Goal: Task Accomplishment & Management: Use online tool/utility

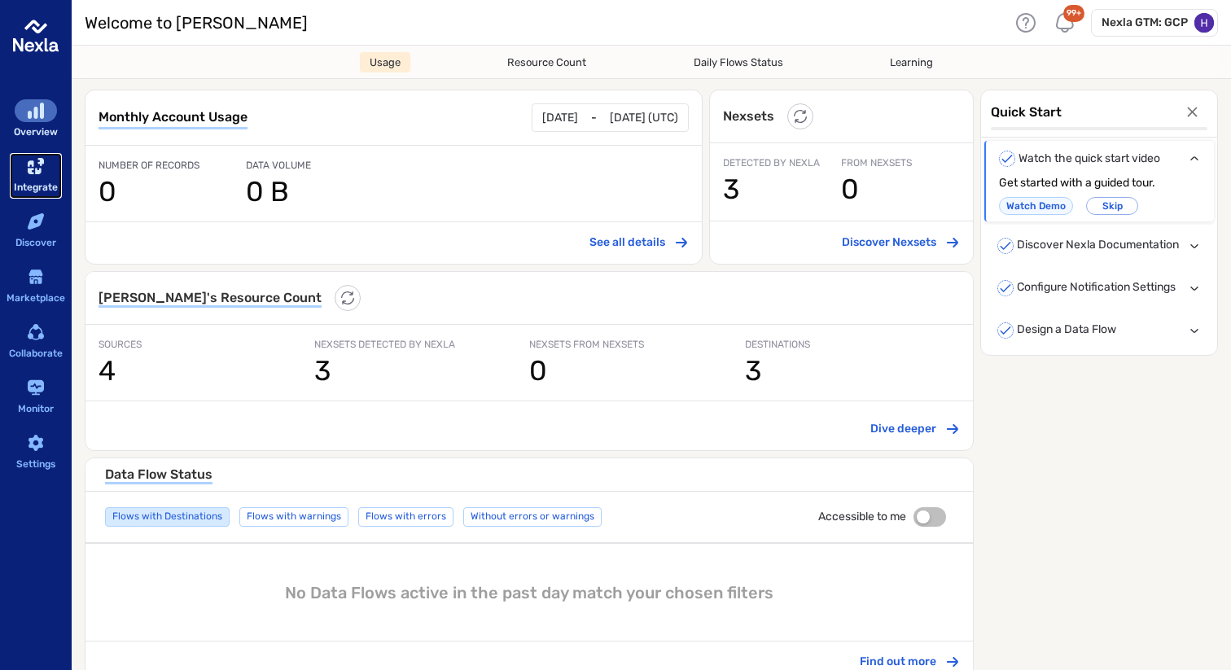
click at [35, 172] on icon "sidebar-container" at bounding box center [36, 166] width 16 height 16
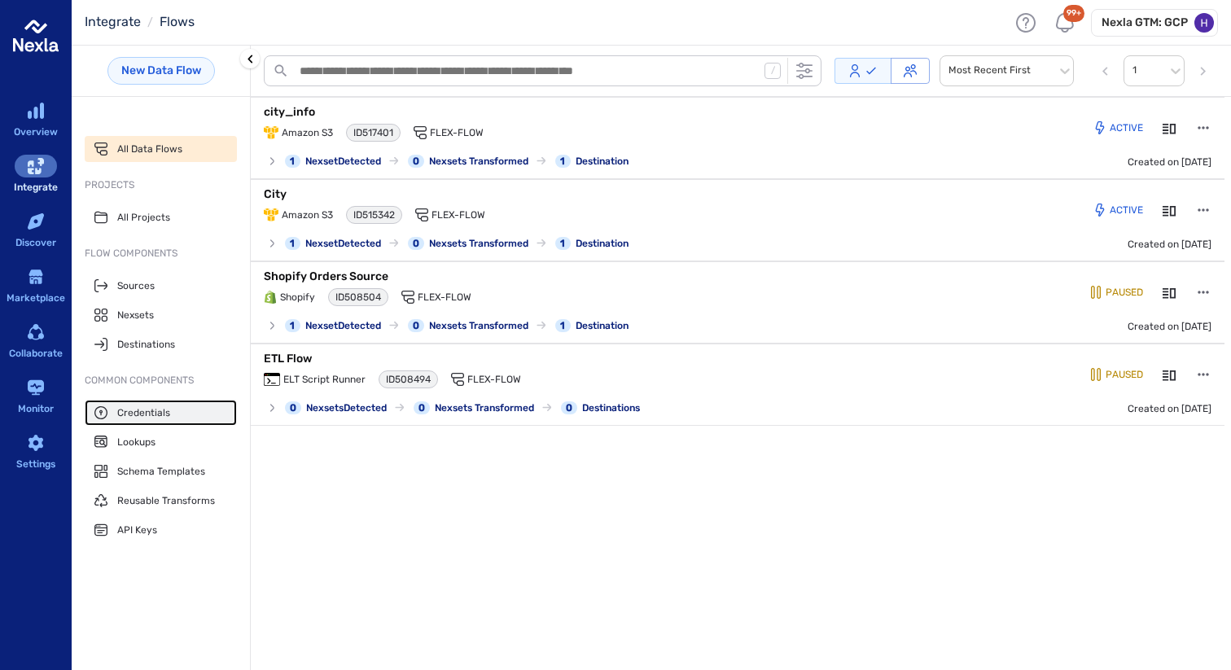
click at [138, 407] on span "Credentials" at bounding box center [143, 412] width 53 height 13
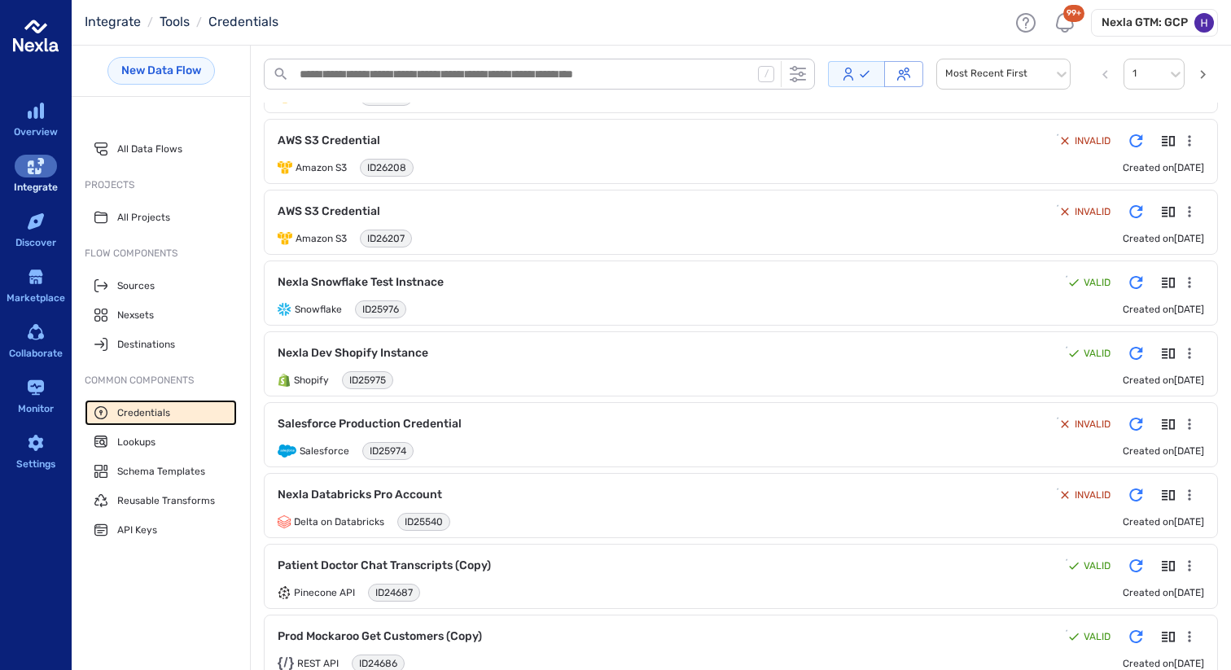
scroll to position [440, 0]
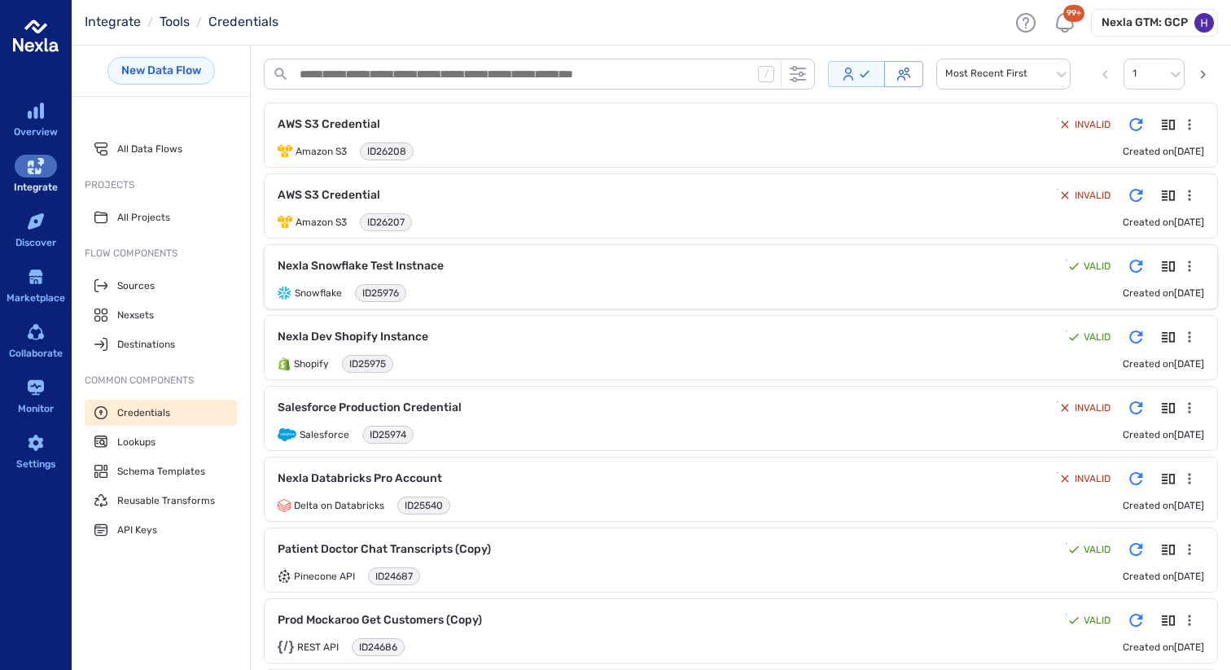
click at [1162, 265] on icon "Details" at bounding box center [1168, 266] width 13 height 10
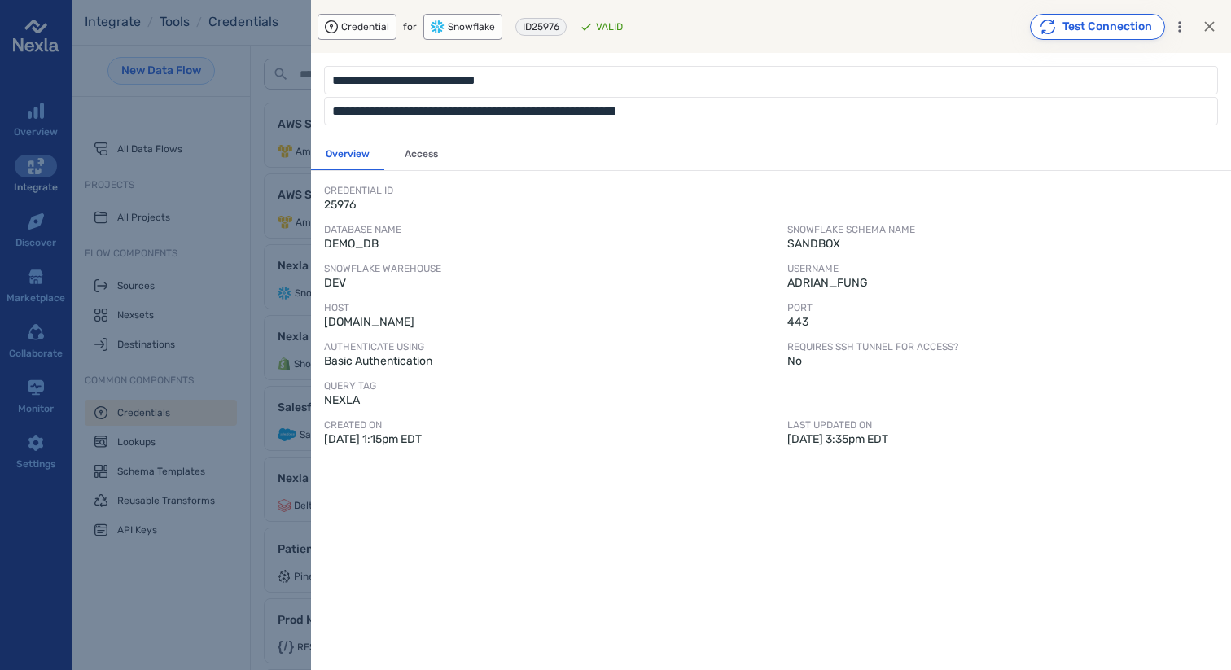
click at [1096, 25] on button "Test Connection" at bounding box center [1097, 27] width 135 height 26
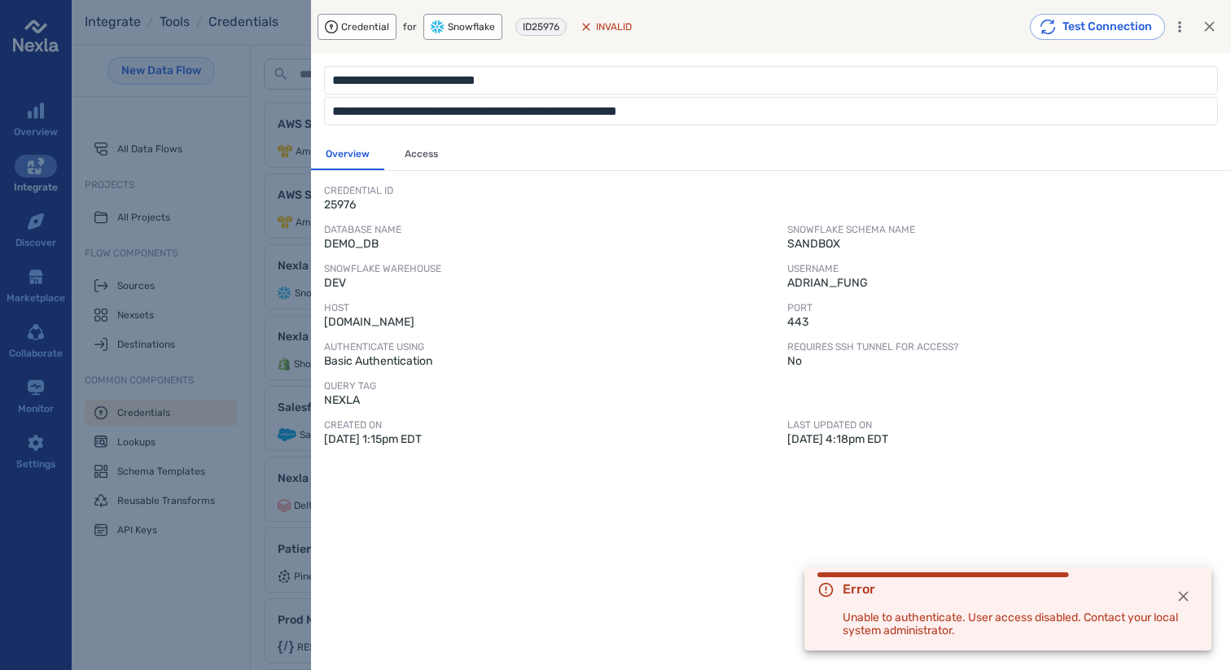
click at [1176, 597] on icon "button" at bounding box center [1183, 596] width 17 height 17
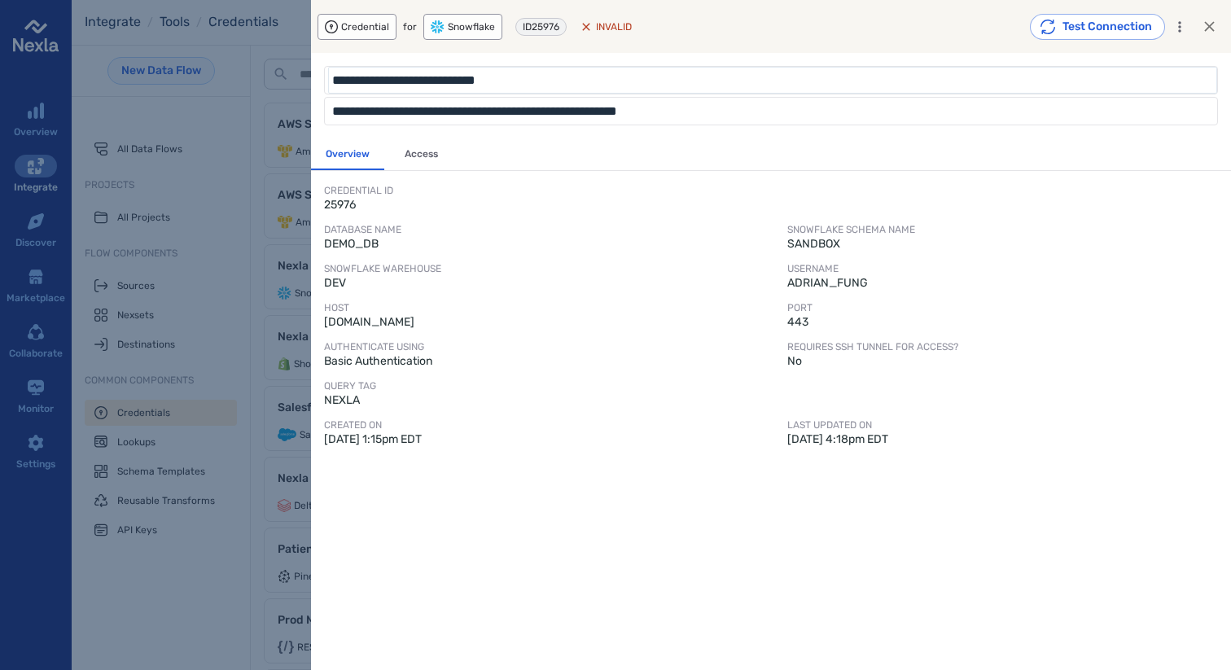
click at [512, 80] on input "**********" at bounding box center [773, 80] width 884 height 22
type input "**********"
click at [1182, 27] on icon "button" at bounding box center [1180, 27] width 16 height 16
click at [1149, 62] on p "Edit" at bounding box center [1144, 63] width 46 height 16
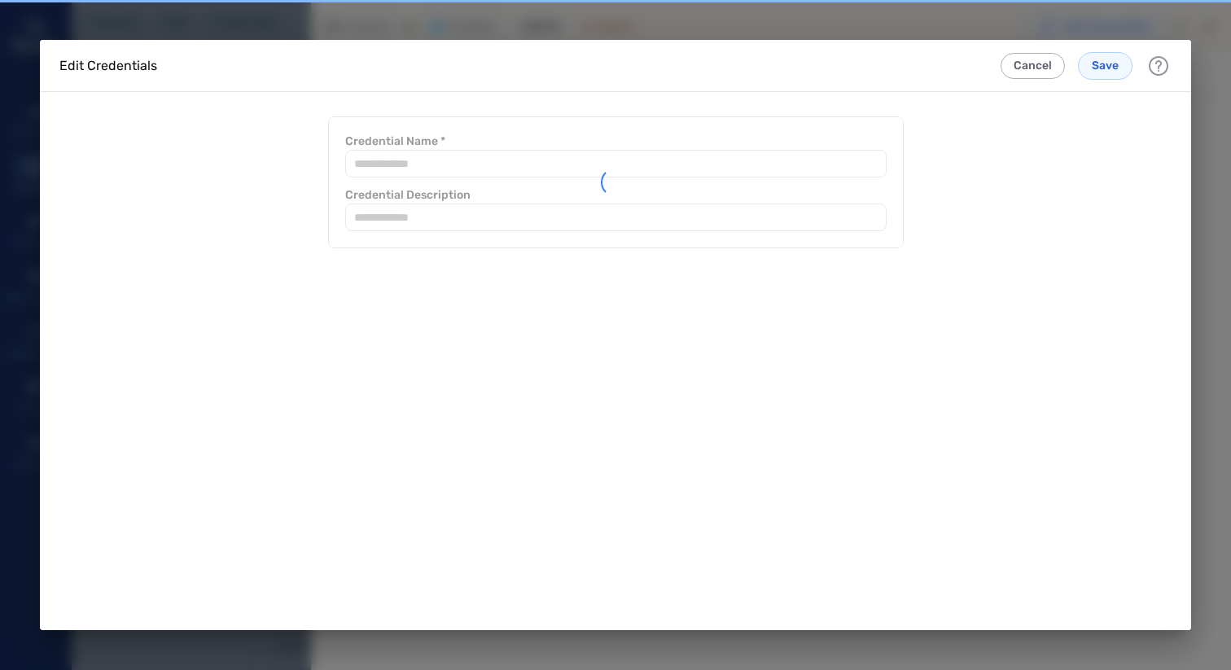
type input "**********"
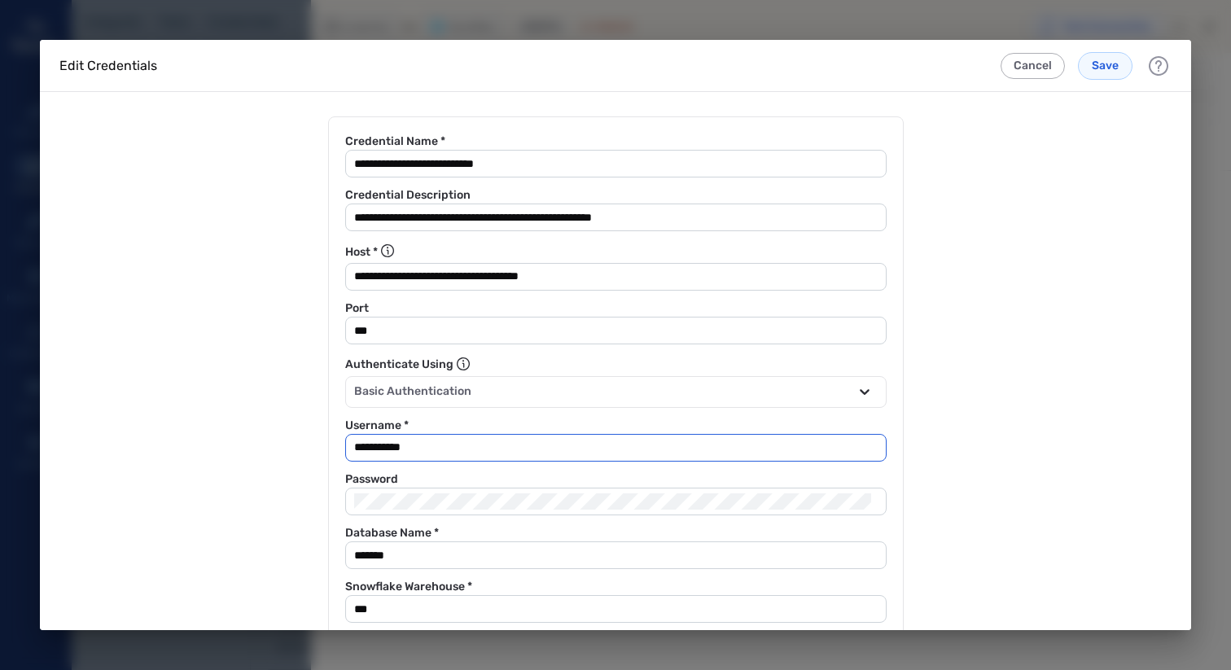
drag, startPoint x: 452, startPoint y: 444, endPoint x: 318, endPoint y: 449, distance: 133.6
click at [318, 449] on form "**********" at bounding box center [615, 433] width 1151 height 682
paste input "*"
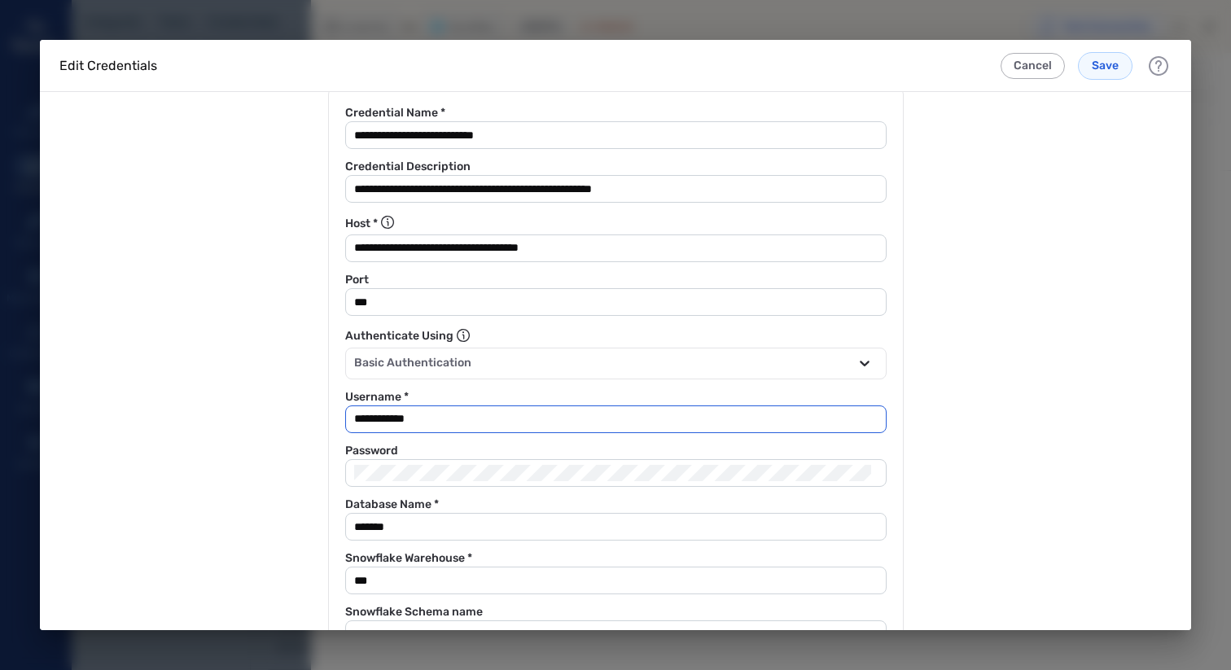
scroll to position [55, 0]
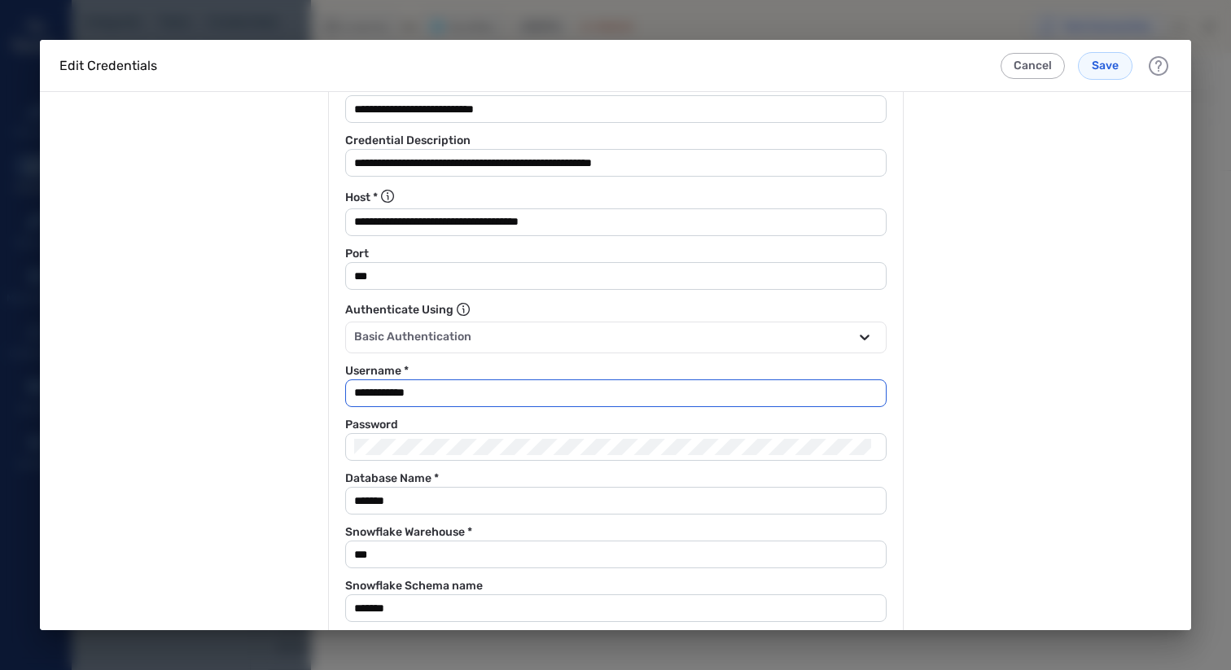
type input "**********"
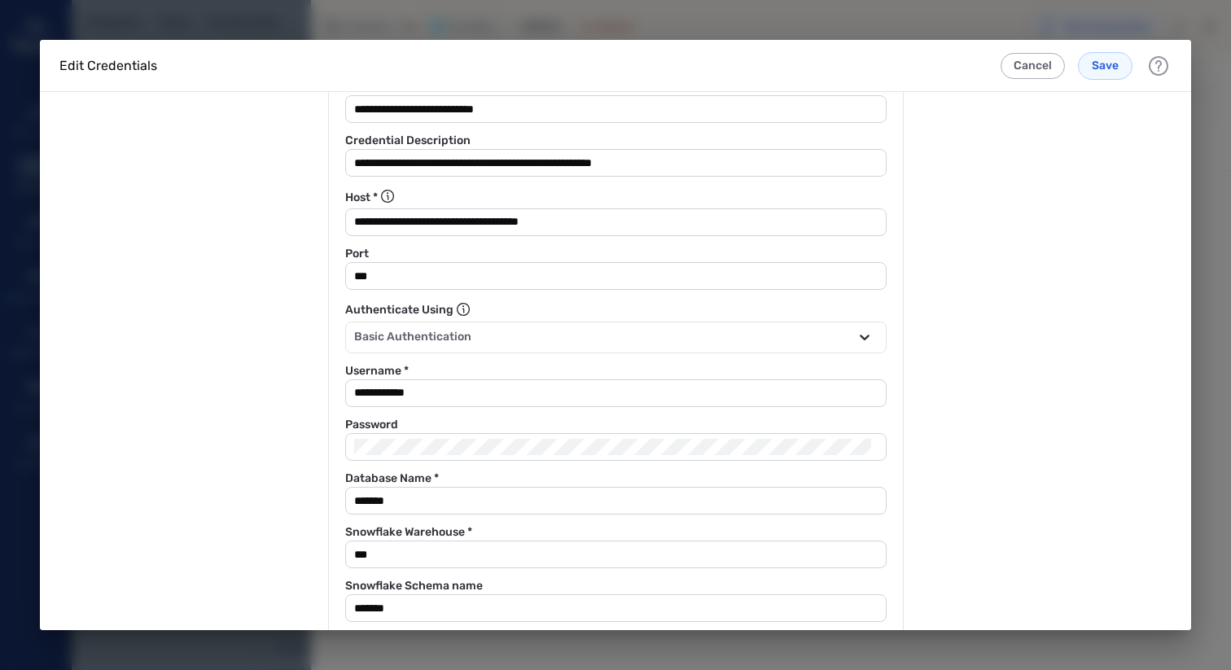
click at [261, 439] on form "**********" at bounding box center [615, 378] width 1151 height 682
click at [198, 437] on form "**********" at bounding box center [615, 378] width 1151 height 682
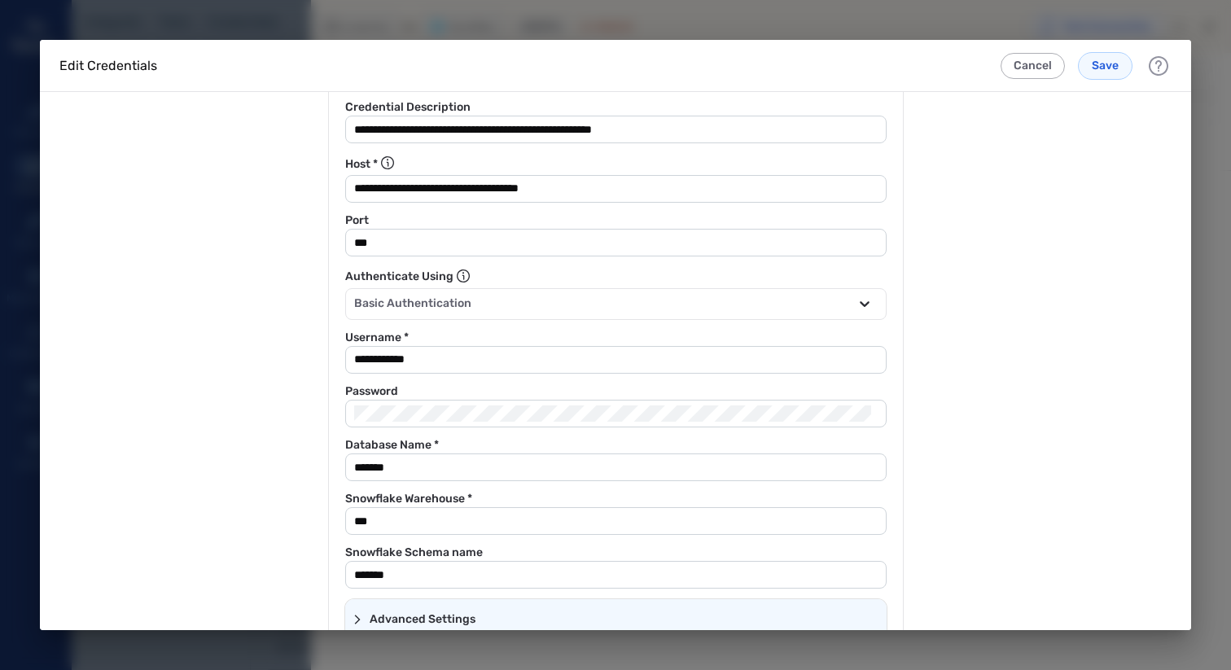
scroll to position [144, 0]
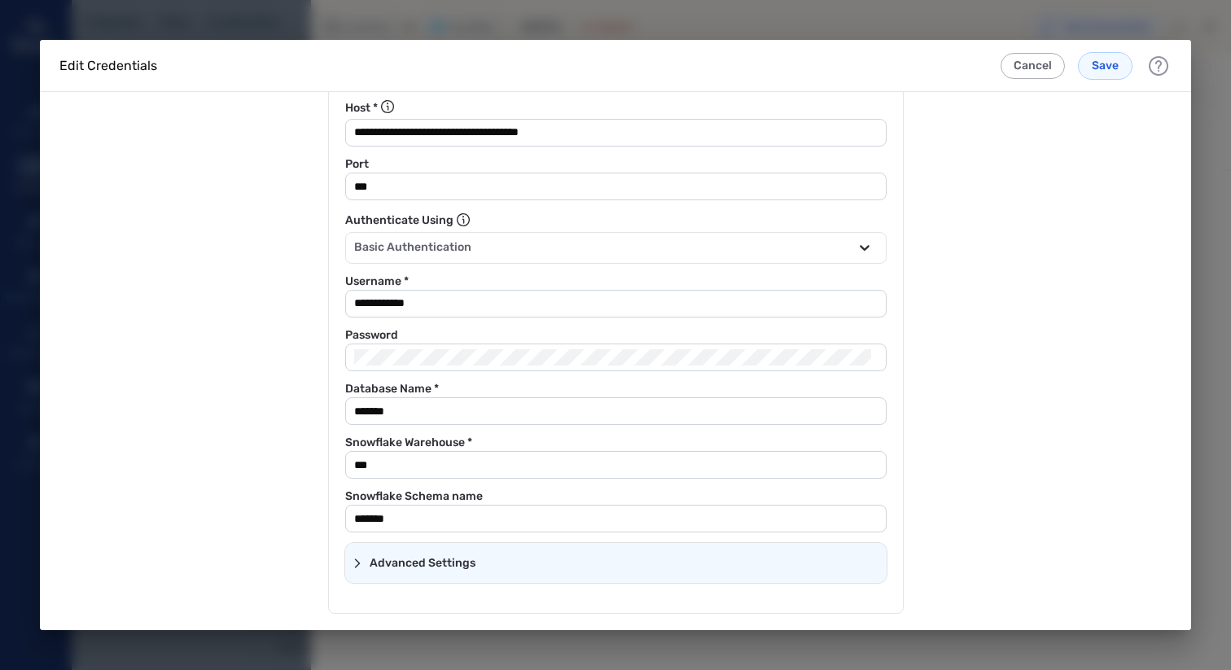
click at [352, 562] on icon at bounding box center [357, 563] width 11 height 11
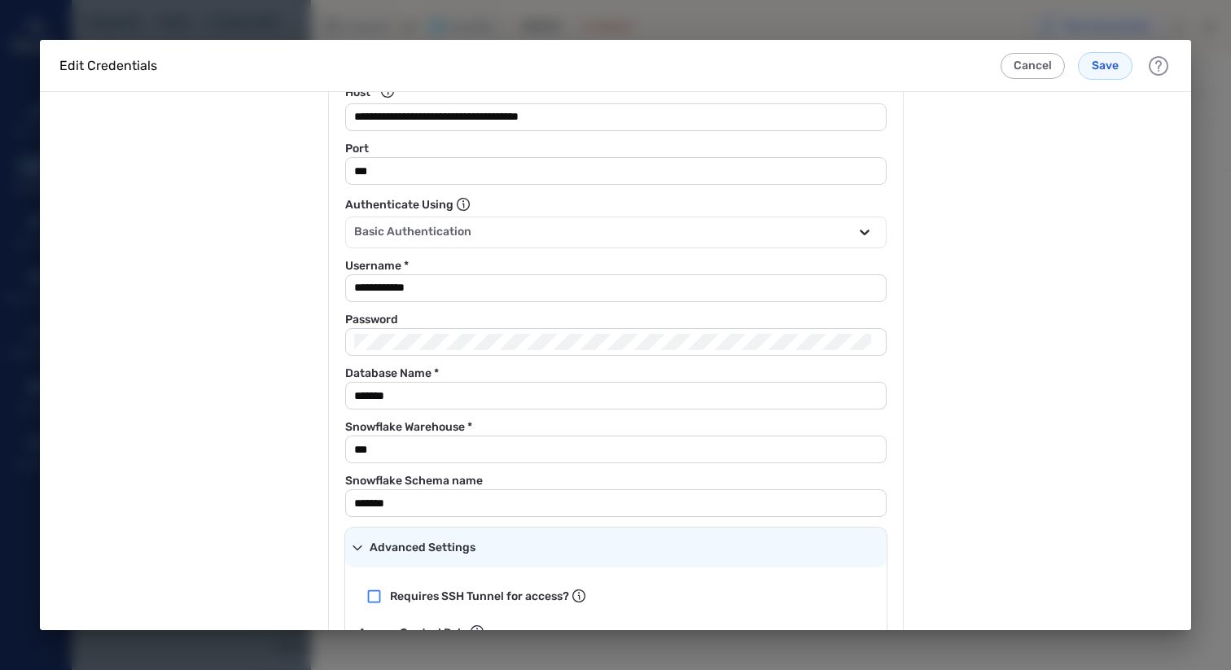
scroll to position [147, 0]
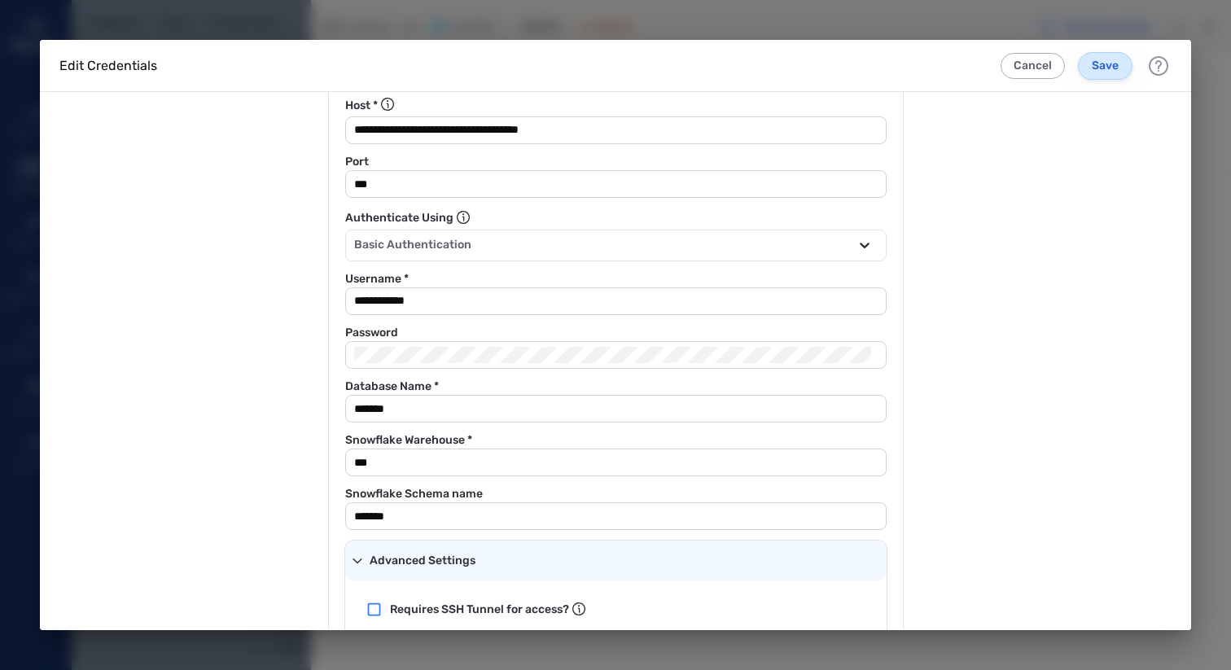
click at [1113, 72] on span "Save" at bounding box center [1105, 66] width 27 height 16
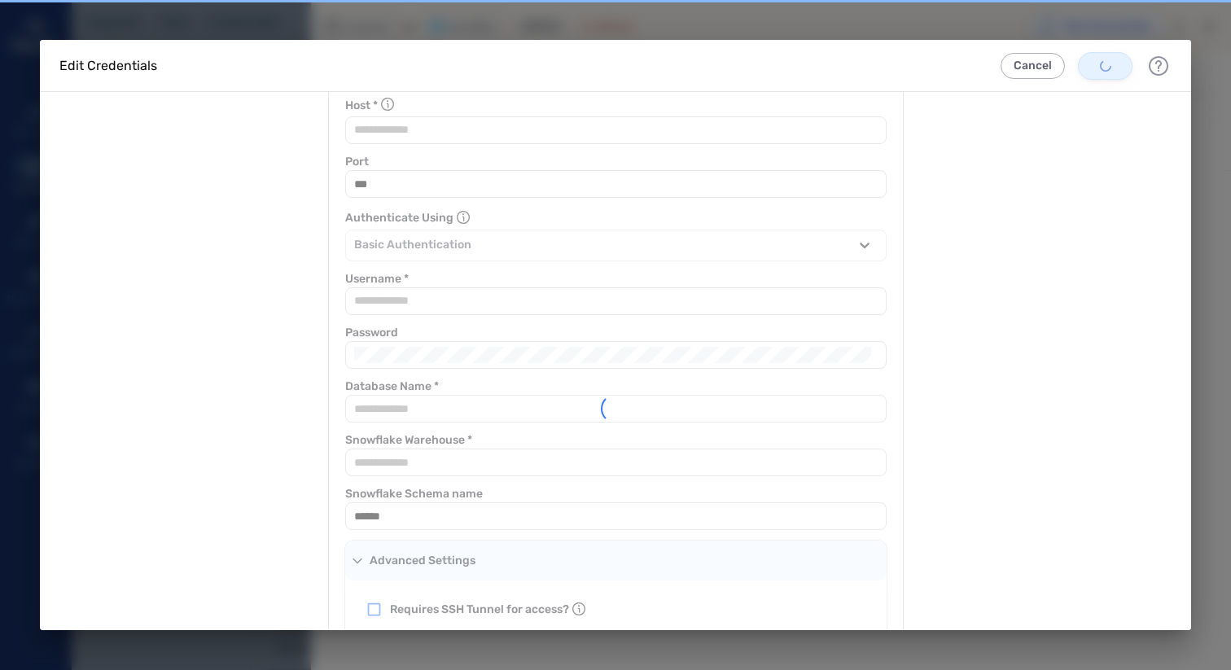
scroll to position [0, 0]
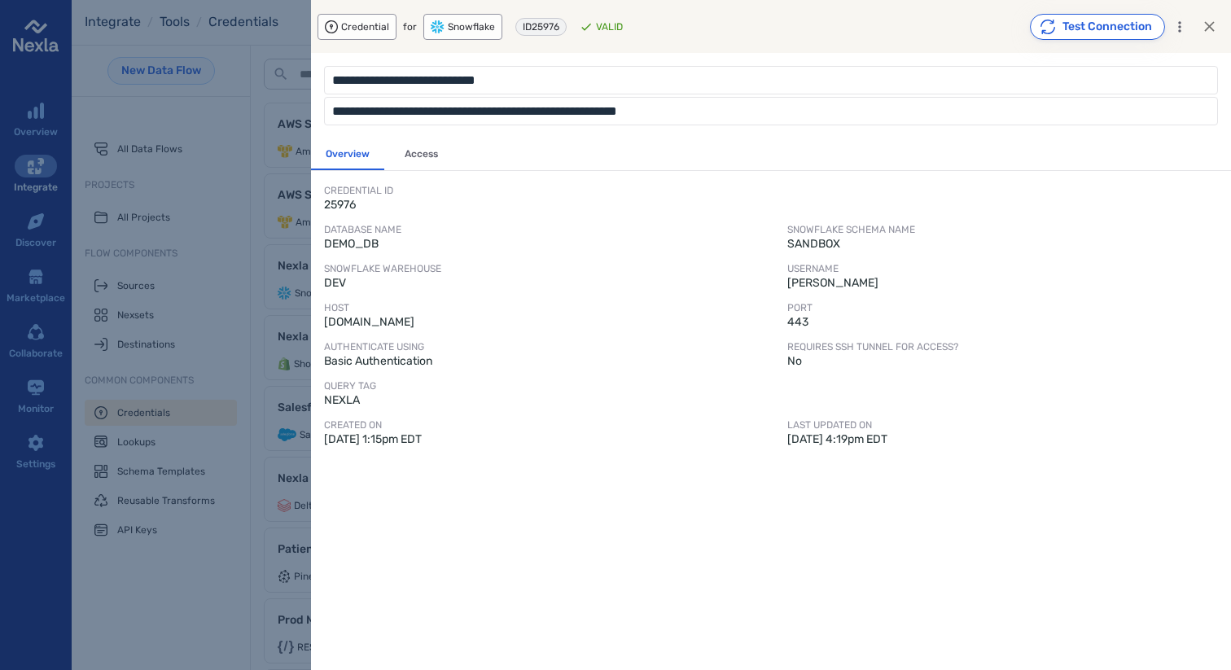
click at [1112, 29] on button "Test Connection" at bounding box center [1097, 27] width 135 height 26
click at [1208, 23] on icon "button" at bounding box center [1209, 26] width 17 height 17
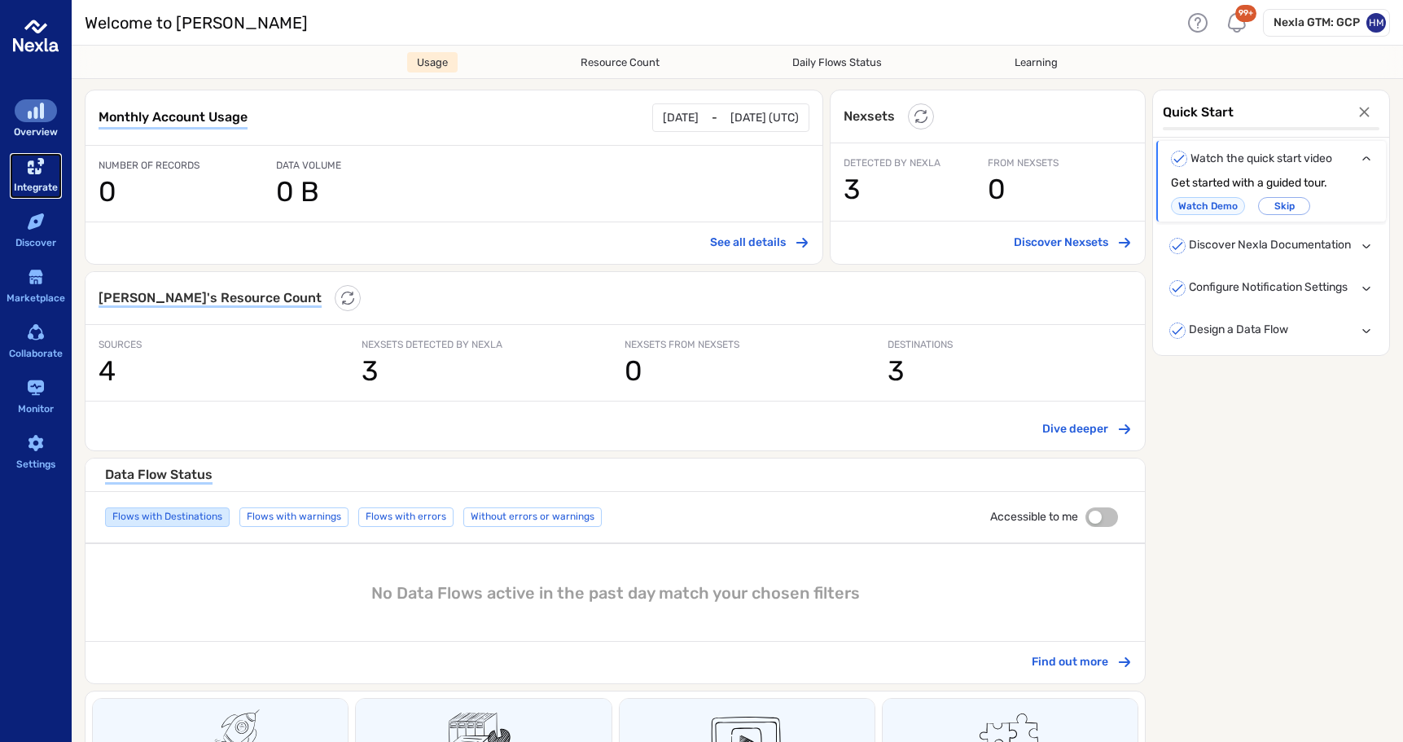
click at [33, 171] on icon "sidebar-container" at bounding box center [36, 166] width 16 height 16
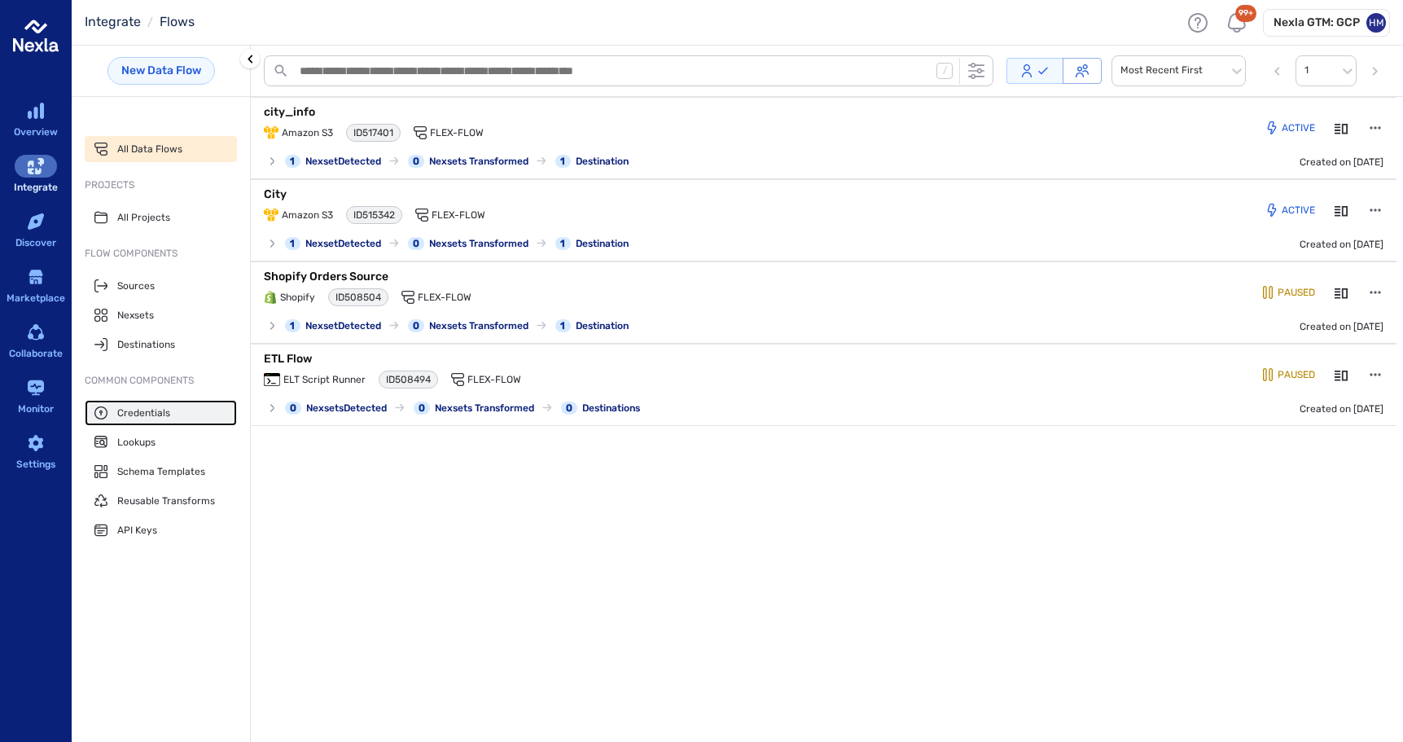
click at [141, 416] on span "Credentials" at bounding box center [143, 412] width 53 height 13
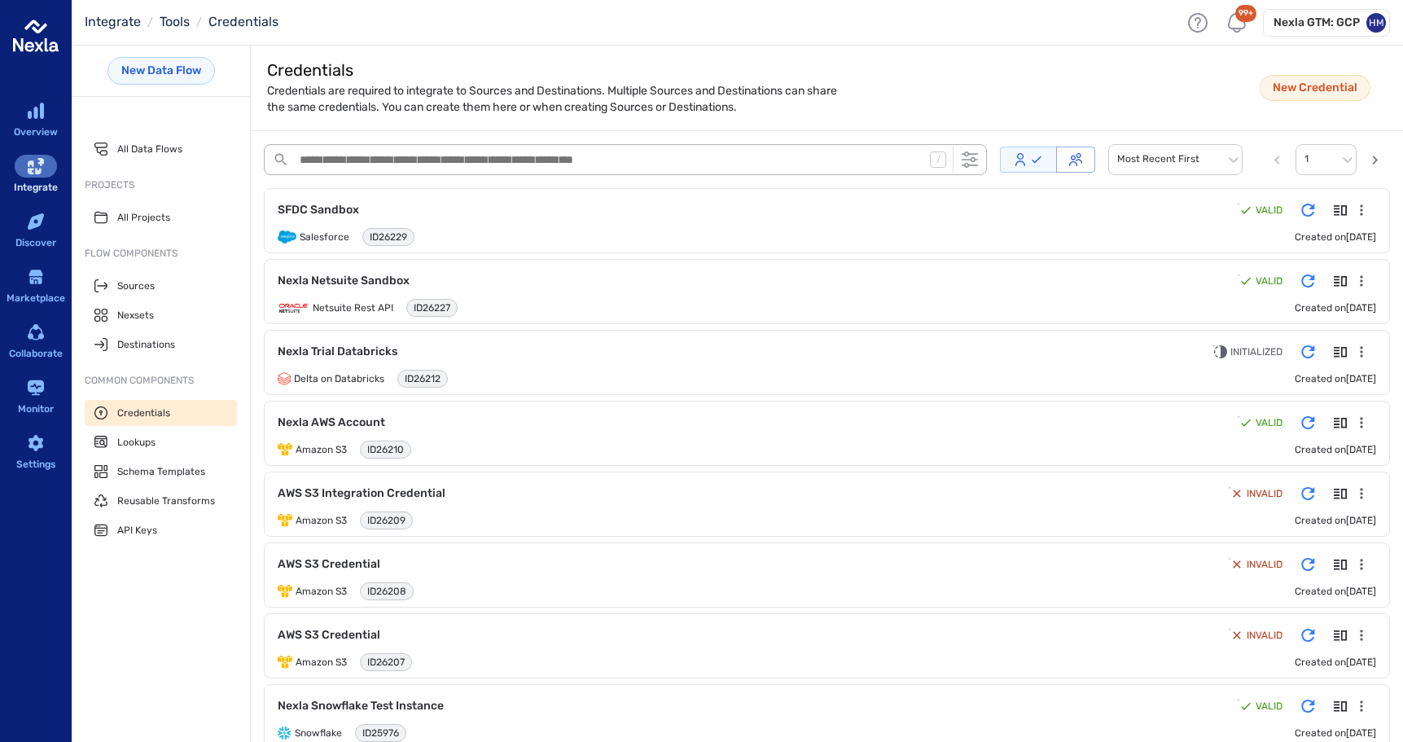
click at [336, 161] on textarea "search-bar-container" at bounding box center [610, 159] width 628 height 25
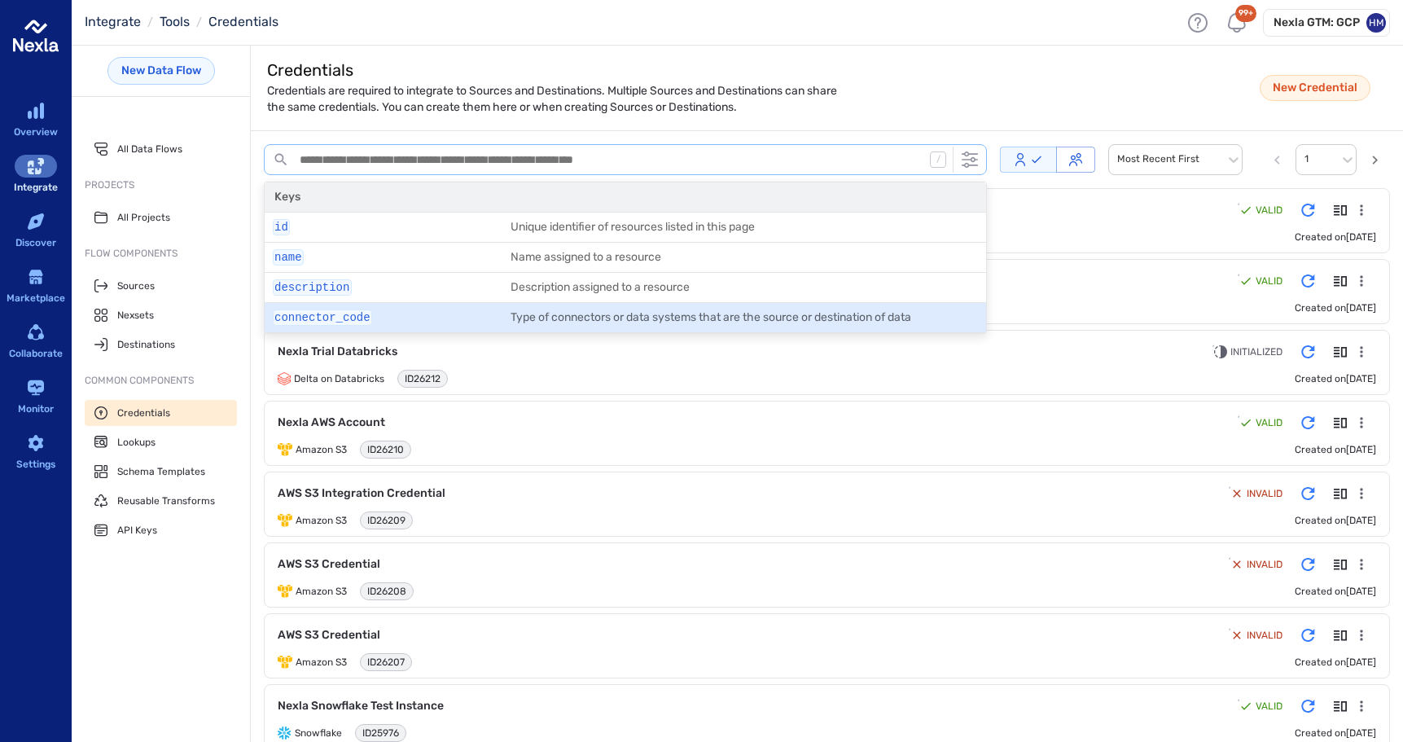
click at [339, 306] on div "connector_code" at bounding box center [386, 314] width 236 height 29
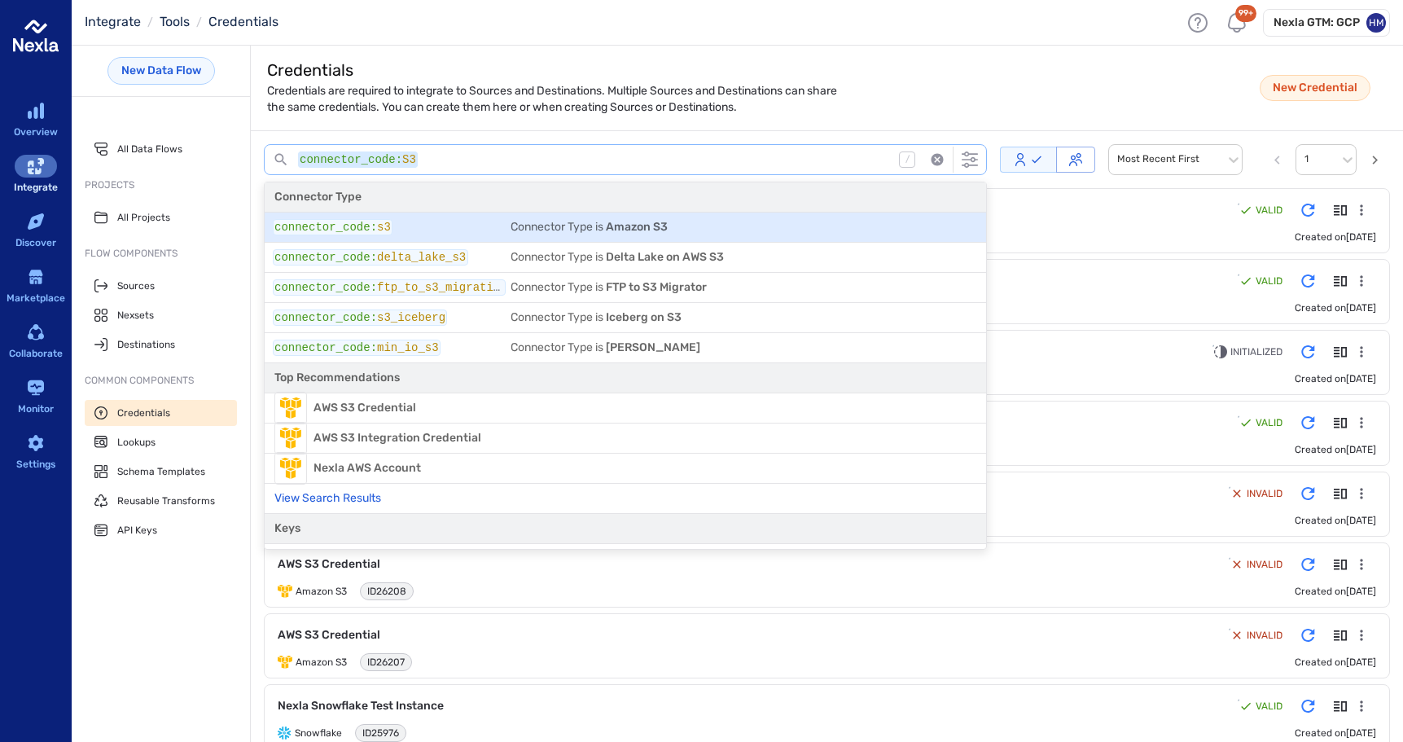
click at [511, 226] on div "Connector Type is Amazon S3" at bounding box center [744, 227] width 466 height 23
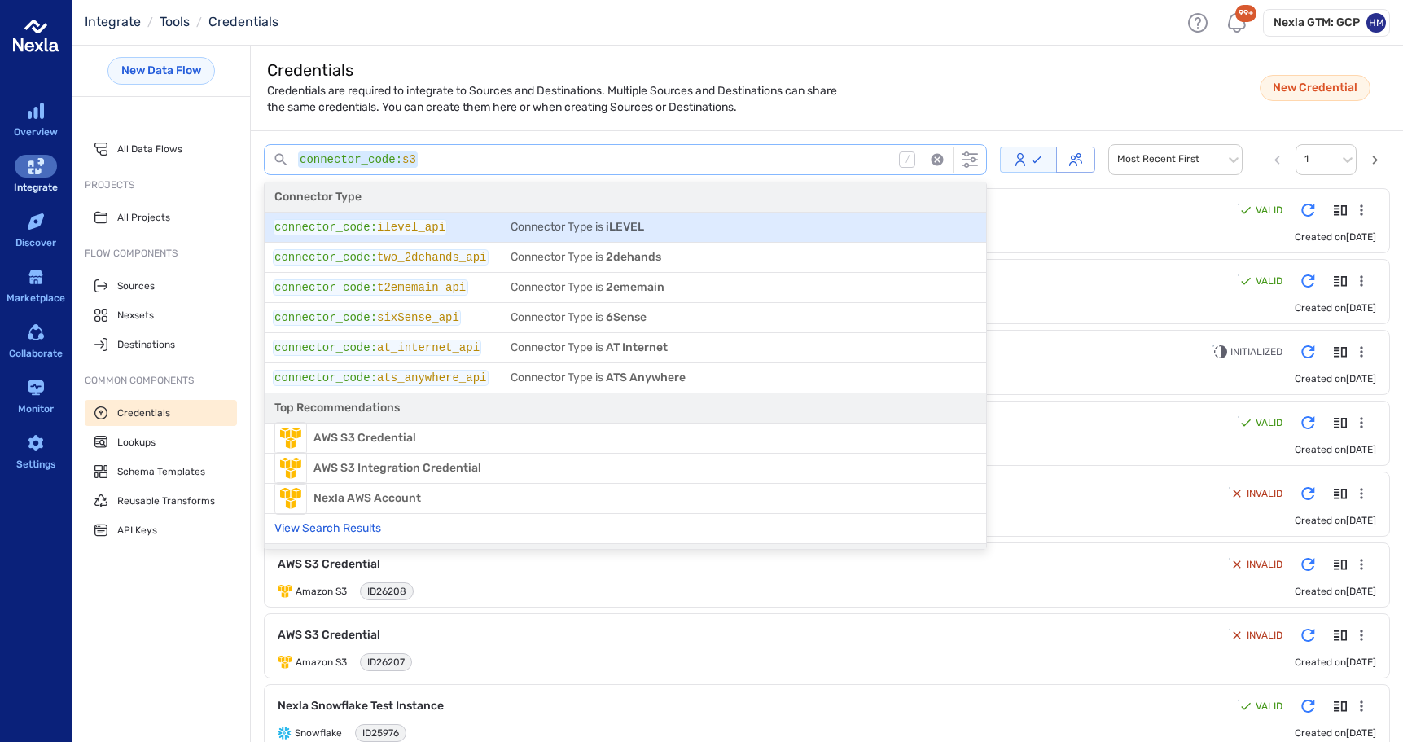
type textarea "**********"
click at [519, 107] on span "Credentials are required to integrate to Sources and Destinations. Multiple Sou…" at bounding box center [560, 99] width 586 height 33
type textarea "**********"
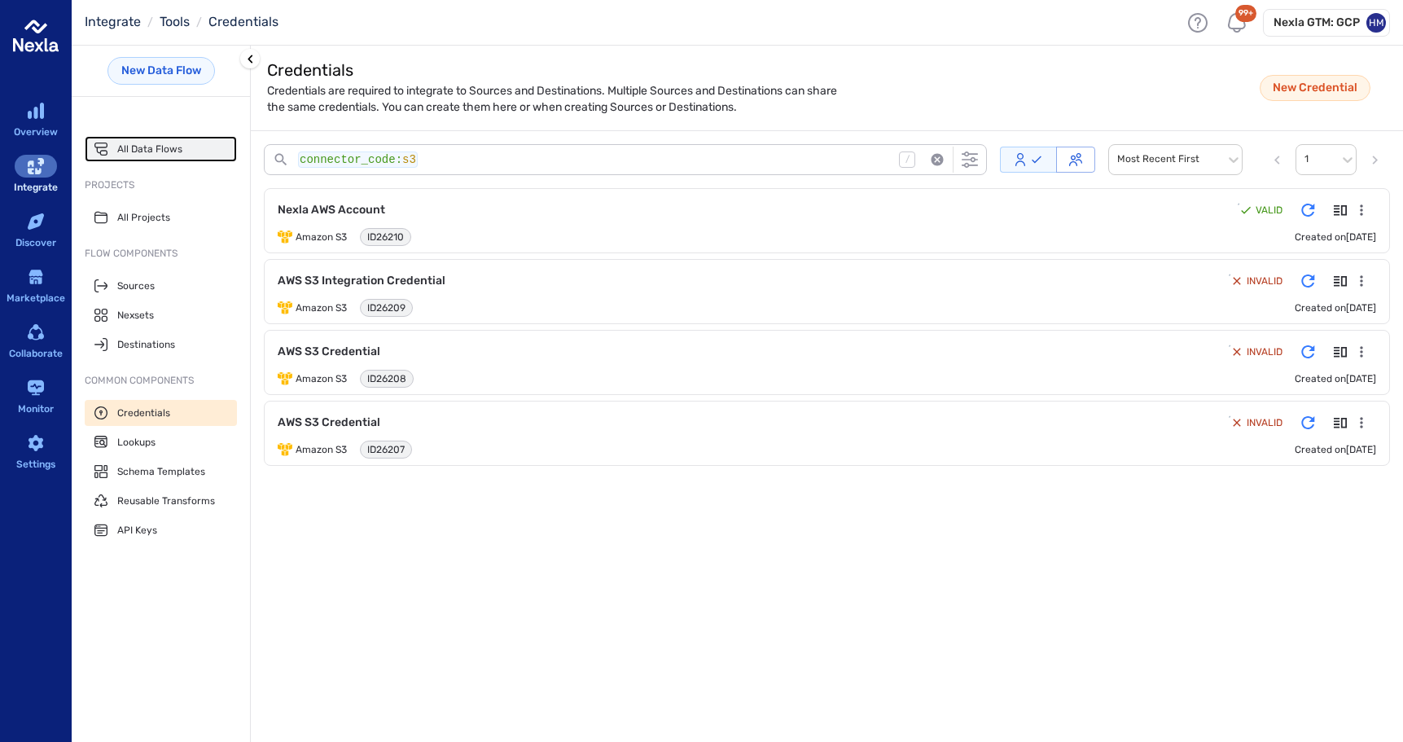
click at [143, 147] on span "All Data Flows" at bounding box center [149, 149] width 65 height 13
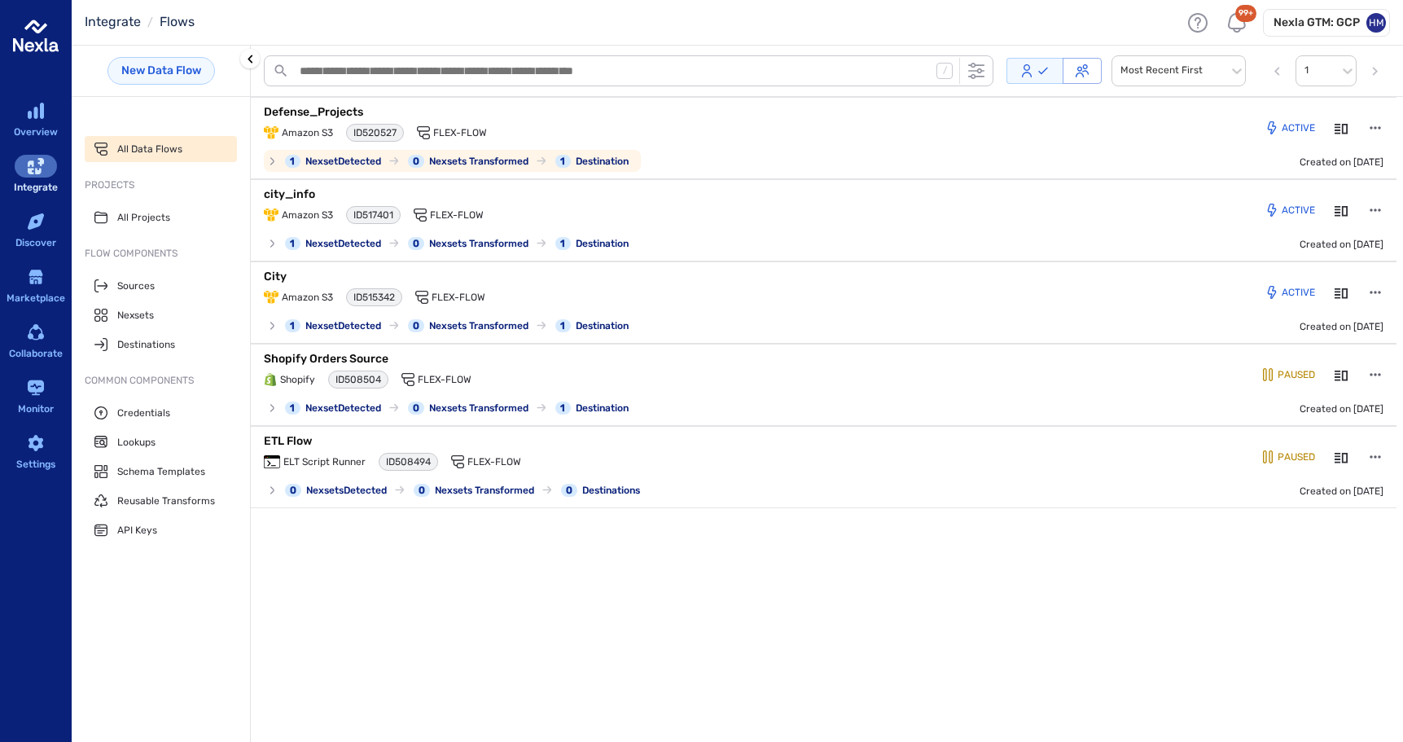
click at [325, 107] on p "Defense_Projects" at bounding box center [467, 112] width 407 height 16
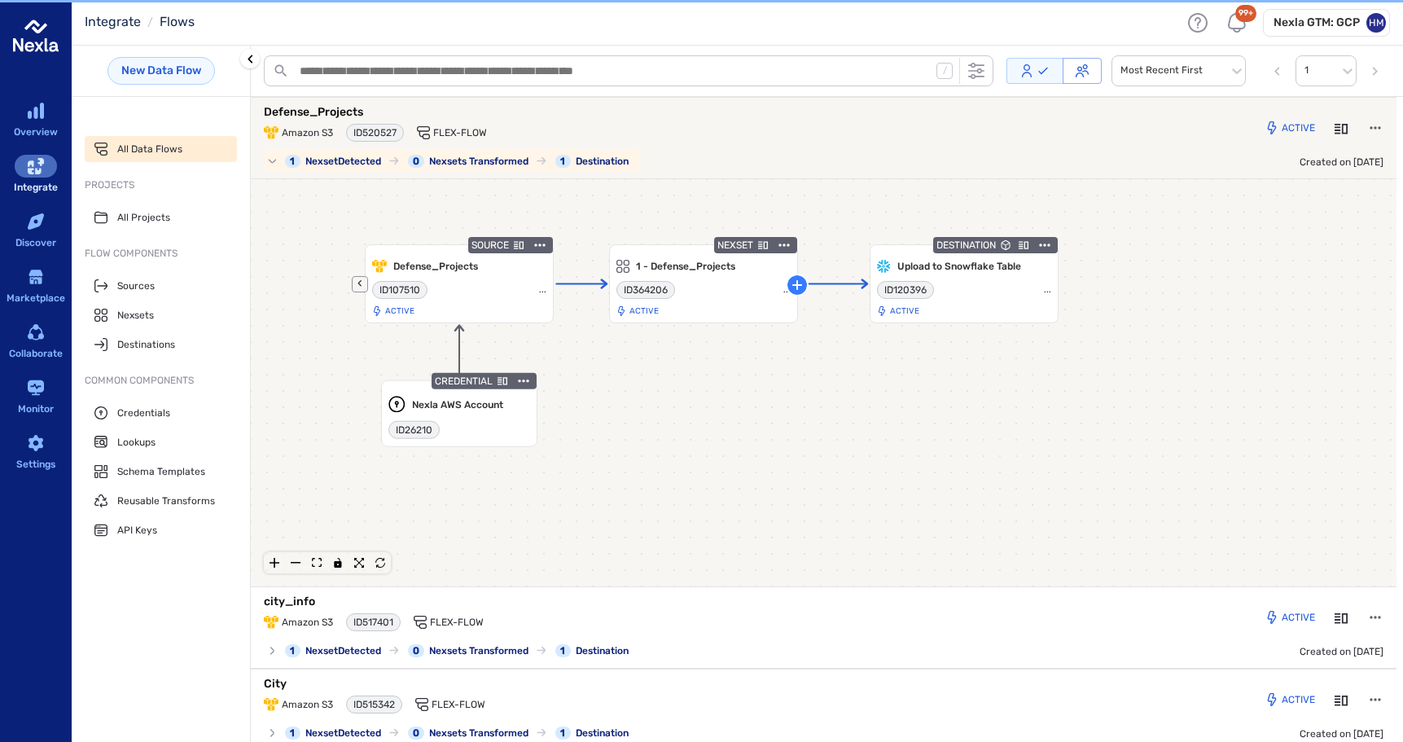
scroll to position [2, 0]
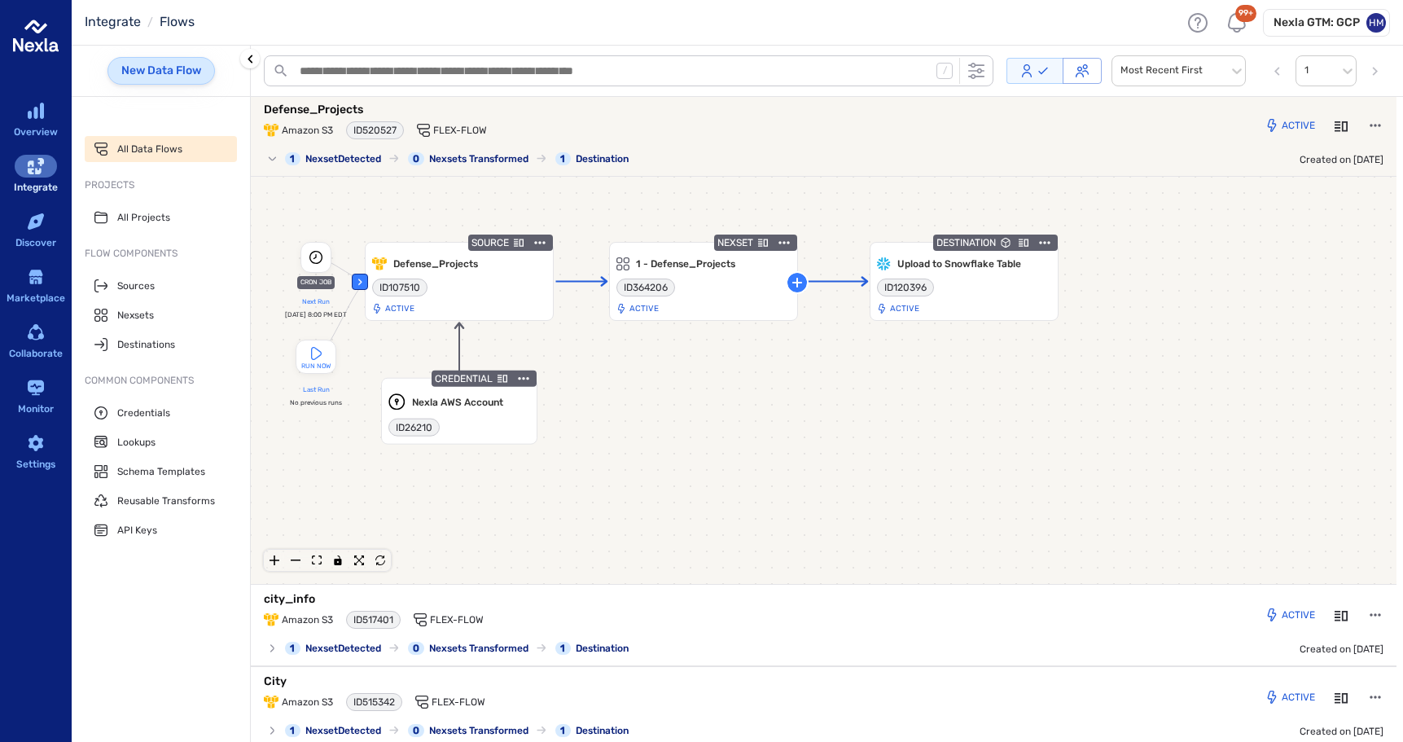
click at [173, 65] on link "New Data Flow" at bounding box center [160, 71] width 107 height 28
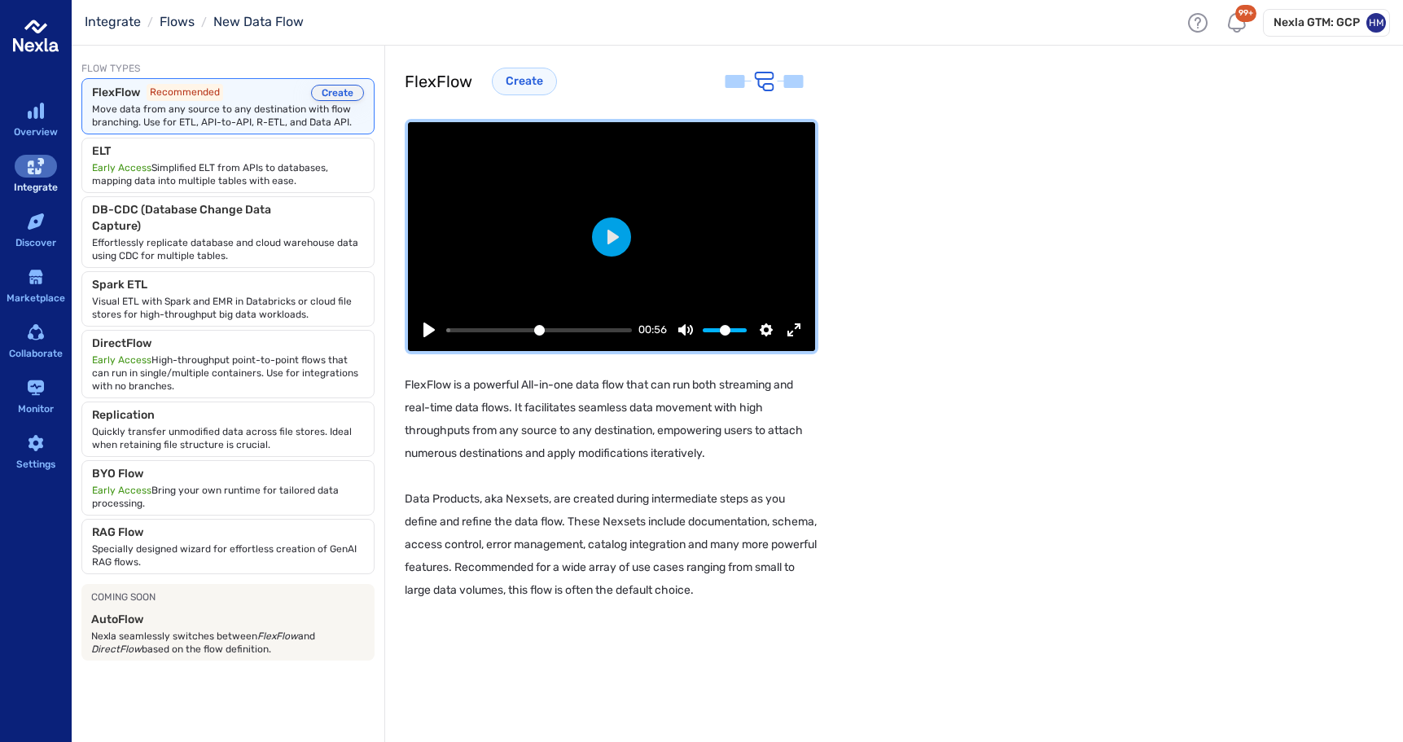
click at [338, 87] on button "Create" at bounding box center [337, 93] width 53 height 16
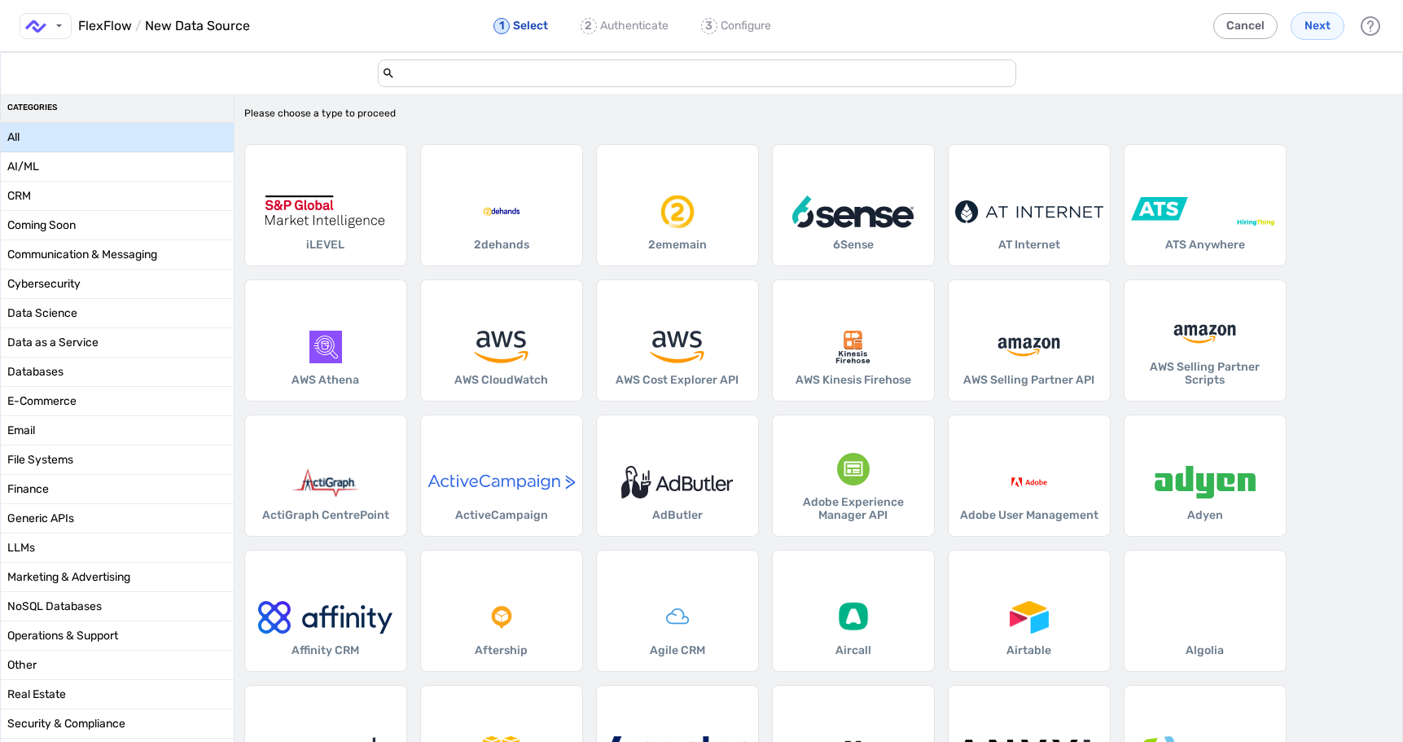
click at [440, 70] on input "add-data-source-form-container" at bounding box center [703, 73] width 617 height 27
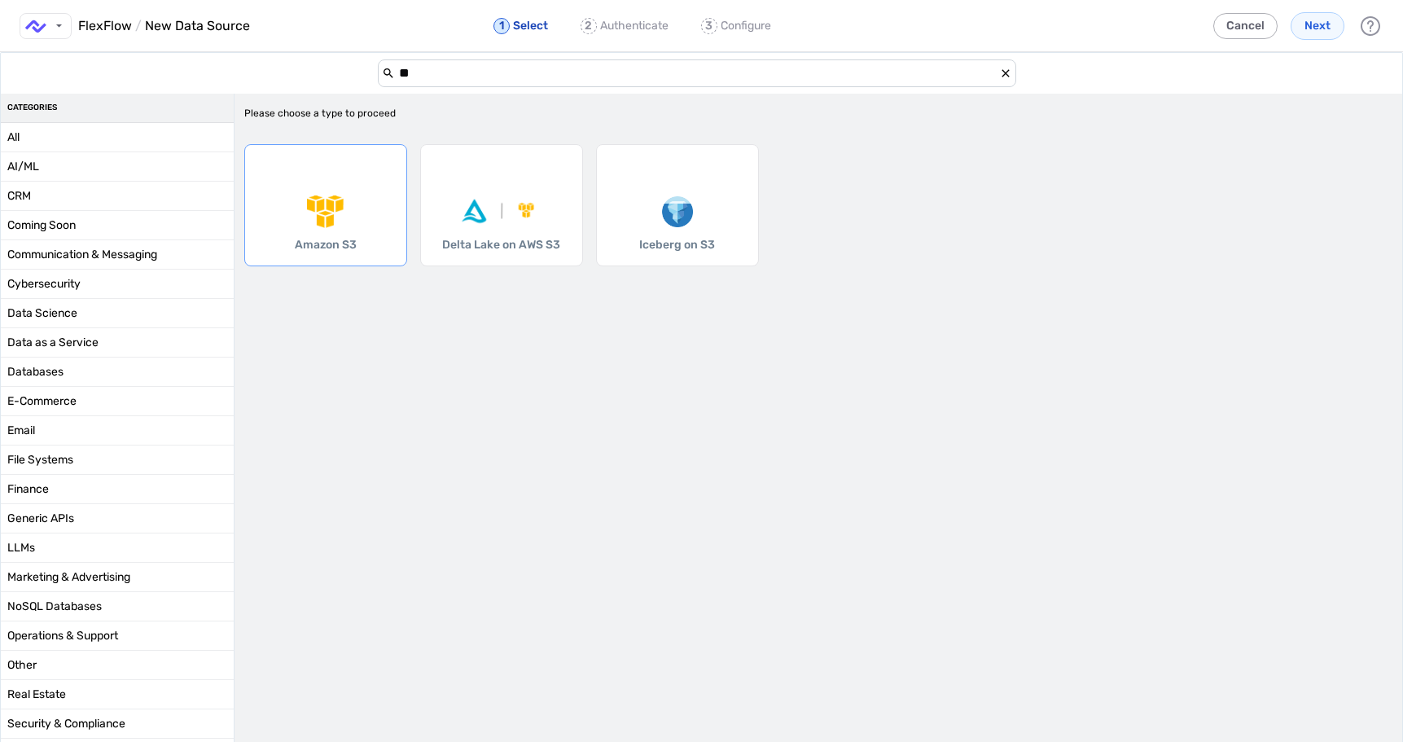
type input "**"
click at [353, 228] on div "Amazon S3" at bounding box center [325, 205] width 163 height 122
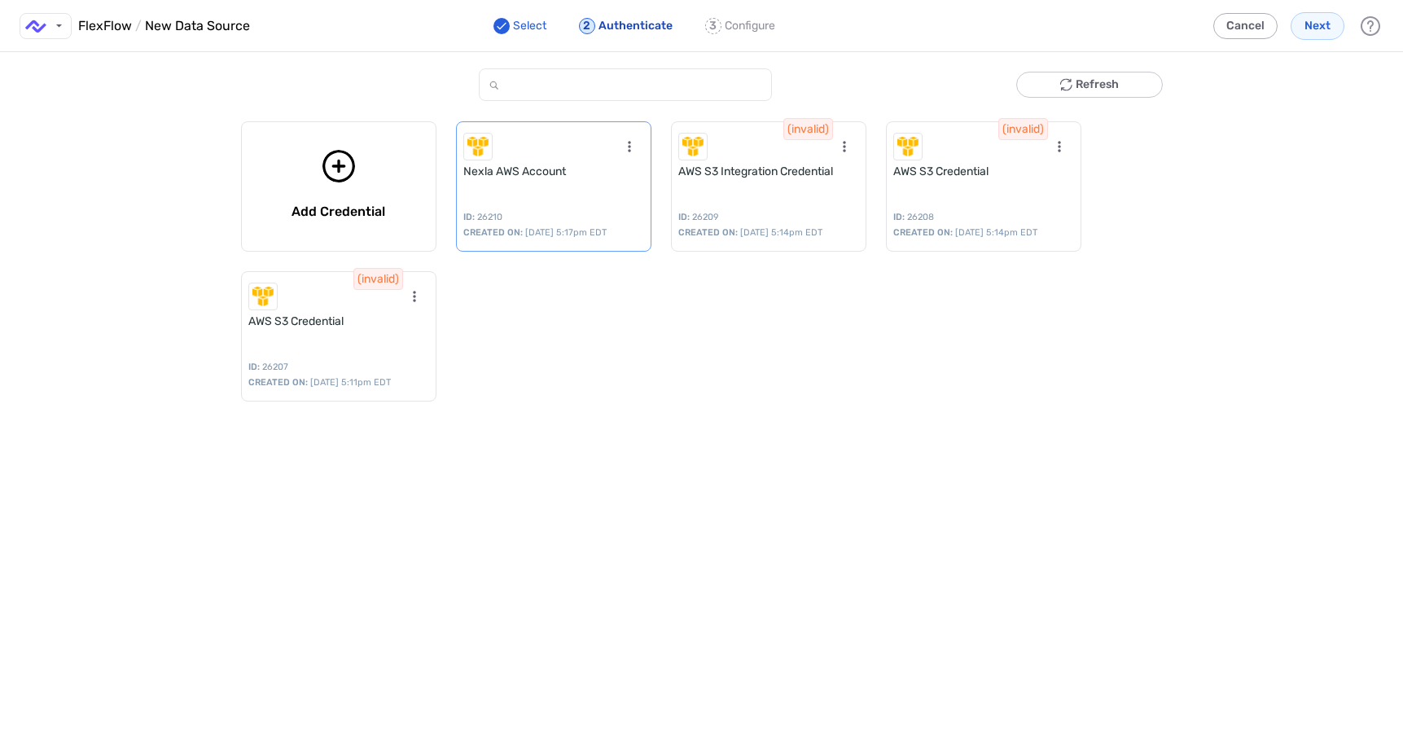
click at [559, 200] on div "Nexla AWS Account ID: 26210 CREATED ON: Sep 16, 2025 at 5:17pm EDT" at bounding box center [553, 186] width 195 height 130
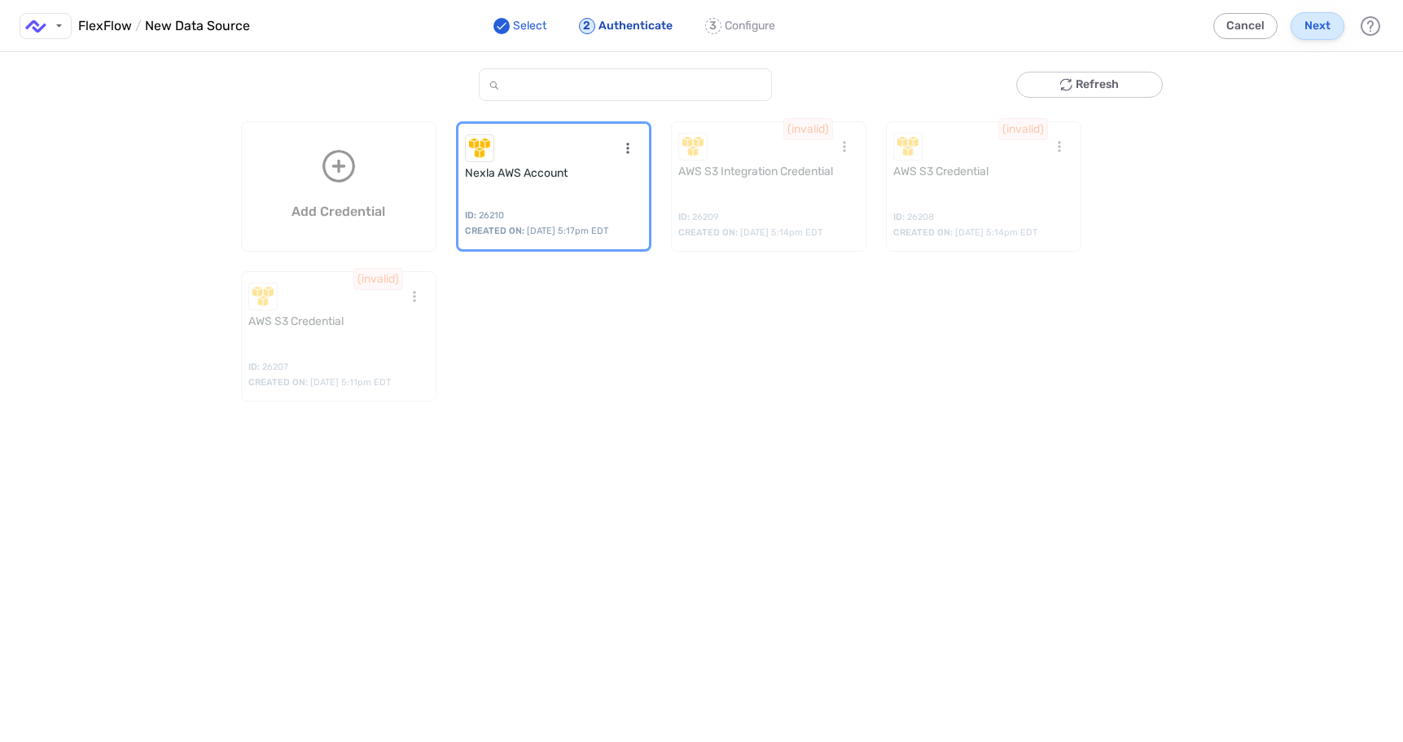
click at [1316, 28] on span "Next" at bounding box center [1318, 26] width 26 height 16
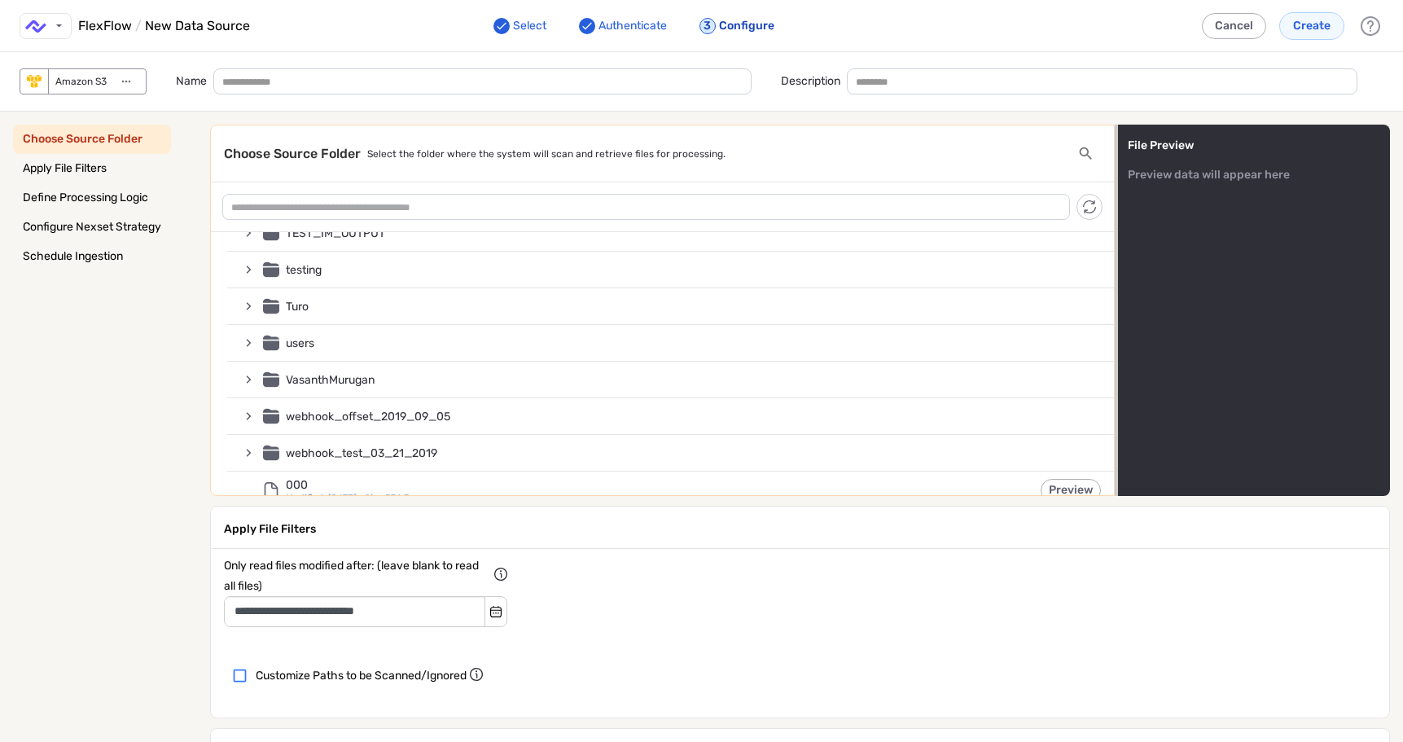
scroll to position [5252, 0]
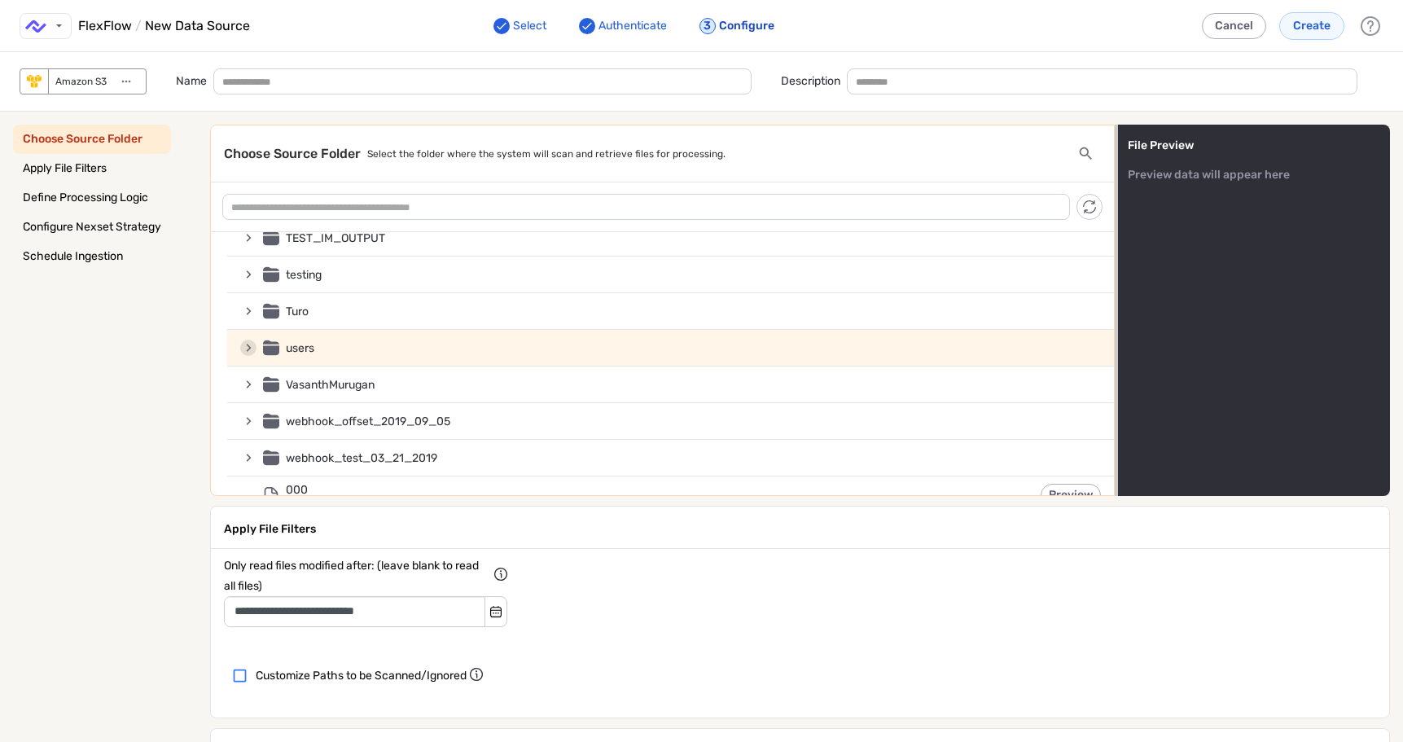
click at [243, 345] on icon "add-data-source-form-container" at bounding box center [248, 347] width 16 height 15
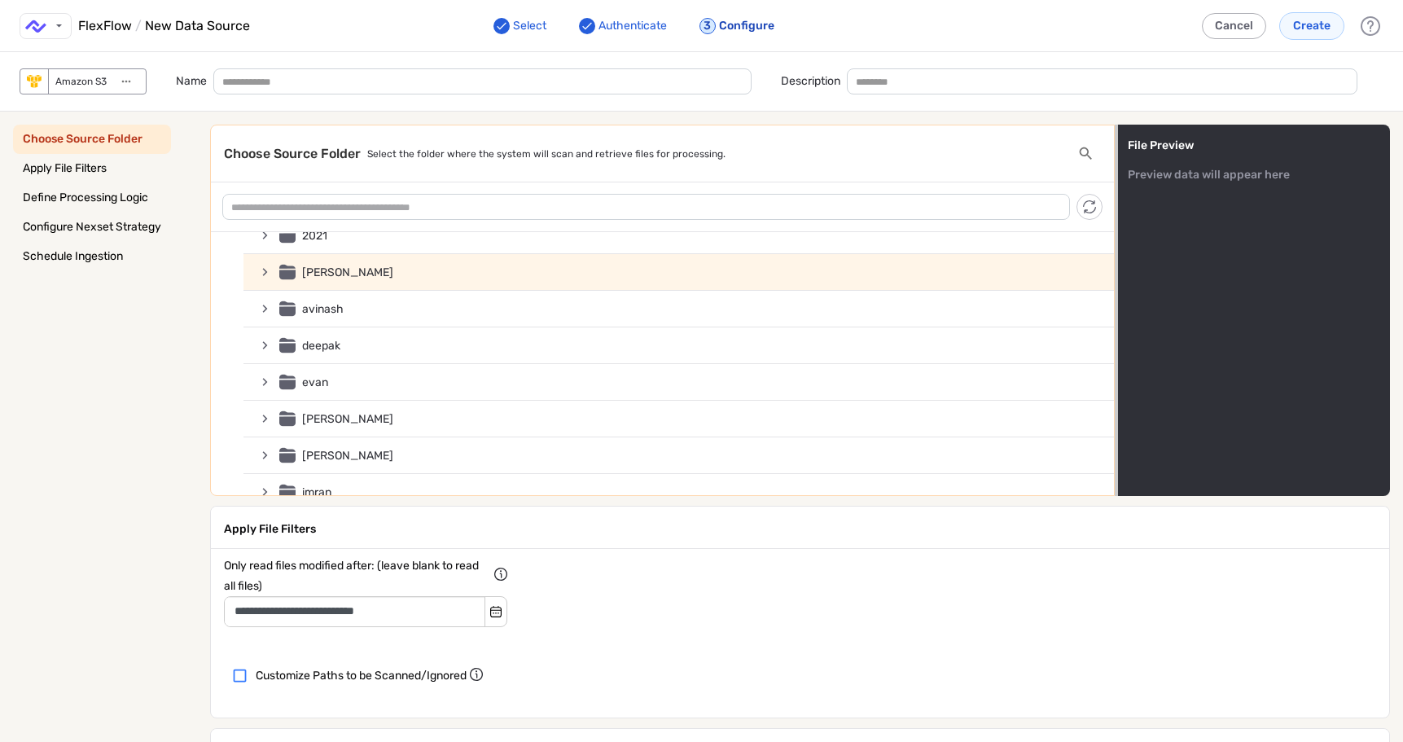
scroll to position [5424, 0]
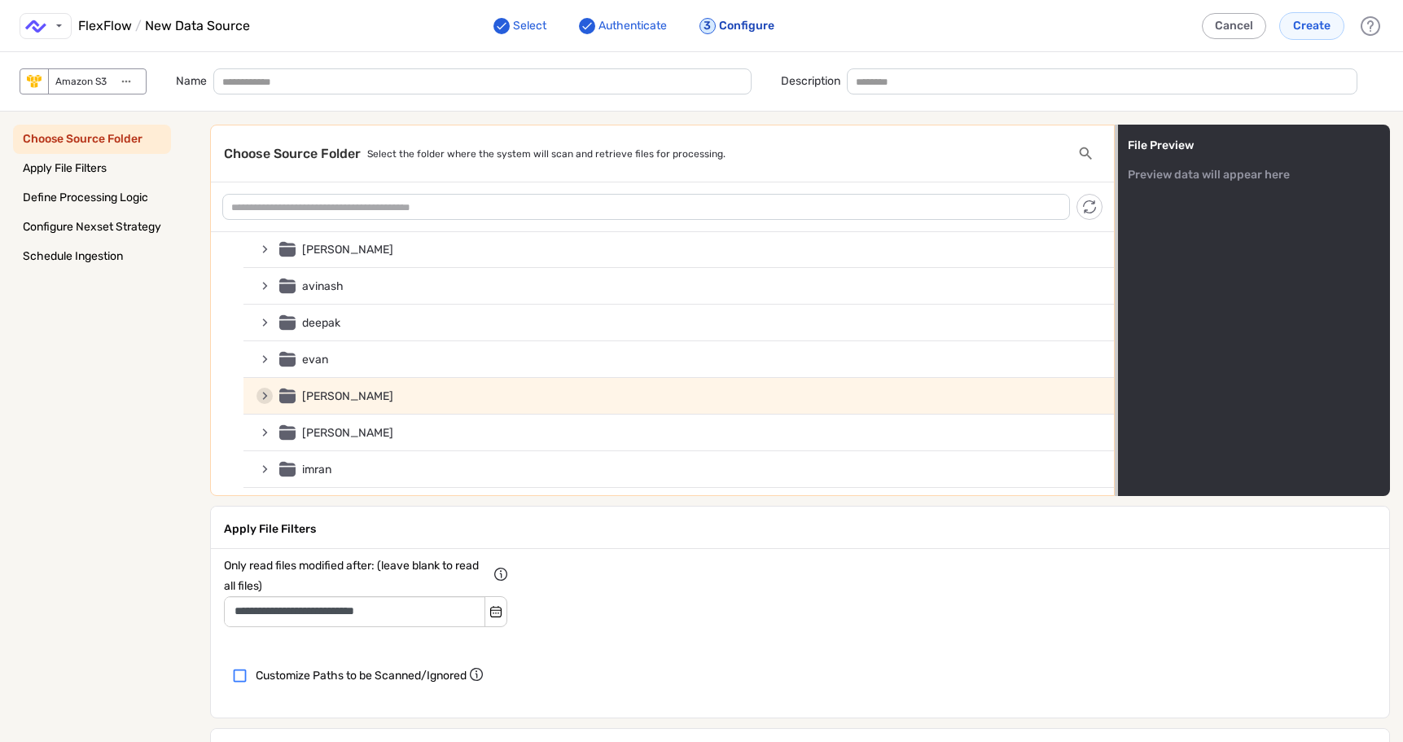
click at [262, 394] on icon "add-data-source-form-container" at bounding box center [265, 395] width 16 height 15
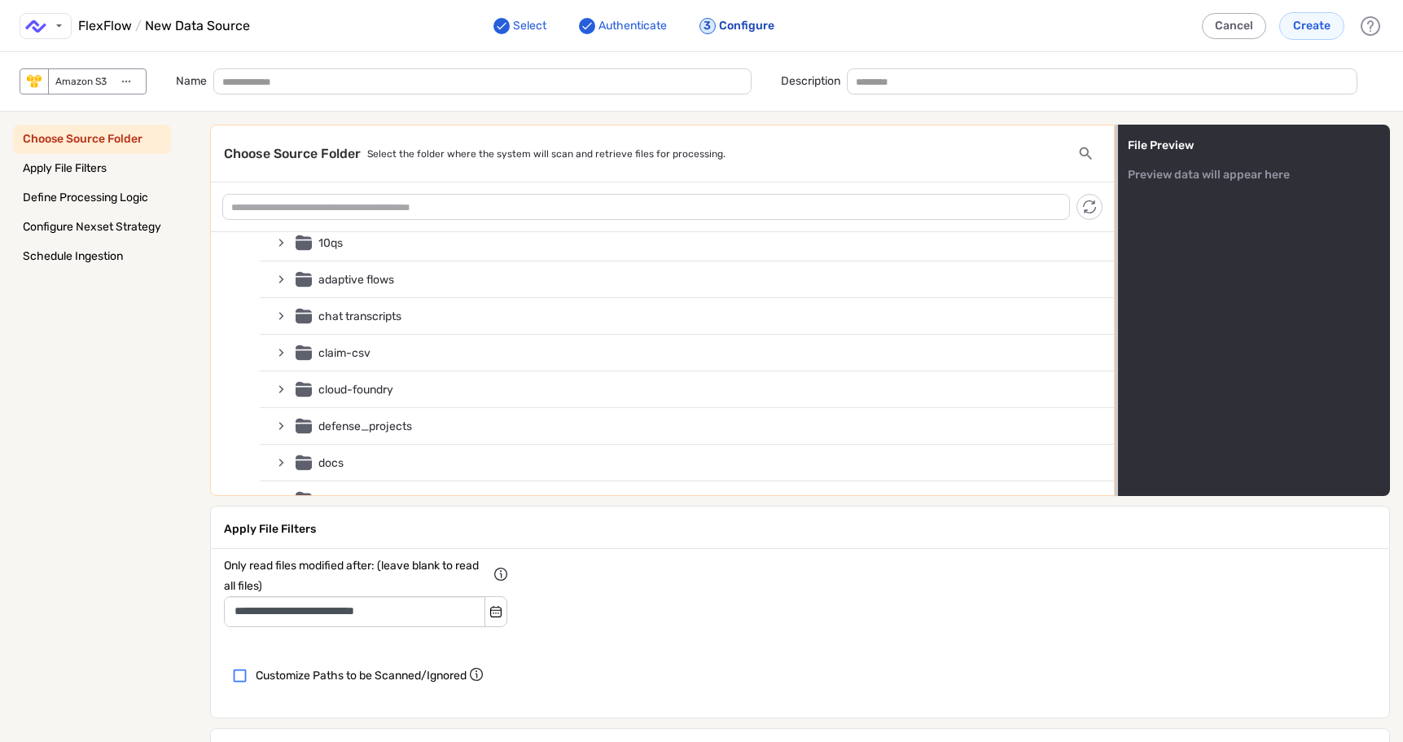
scroll to position [5651, 0]
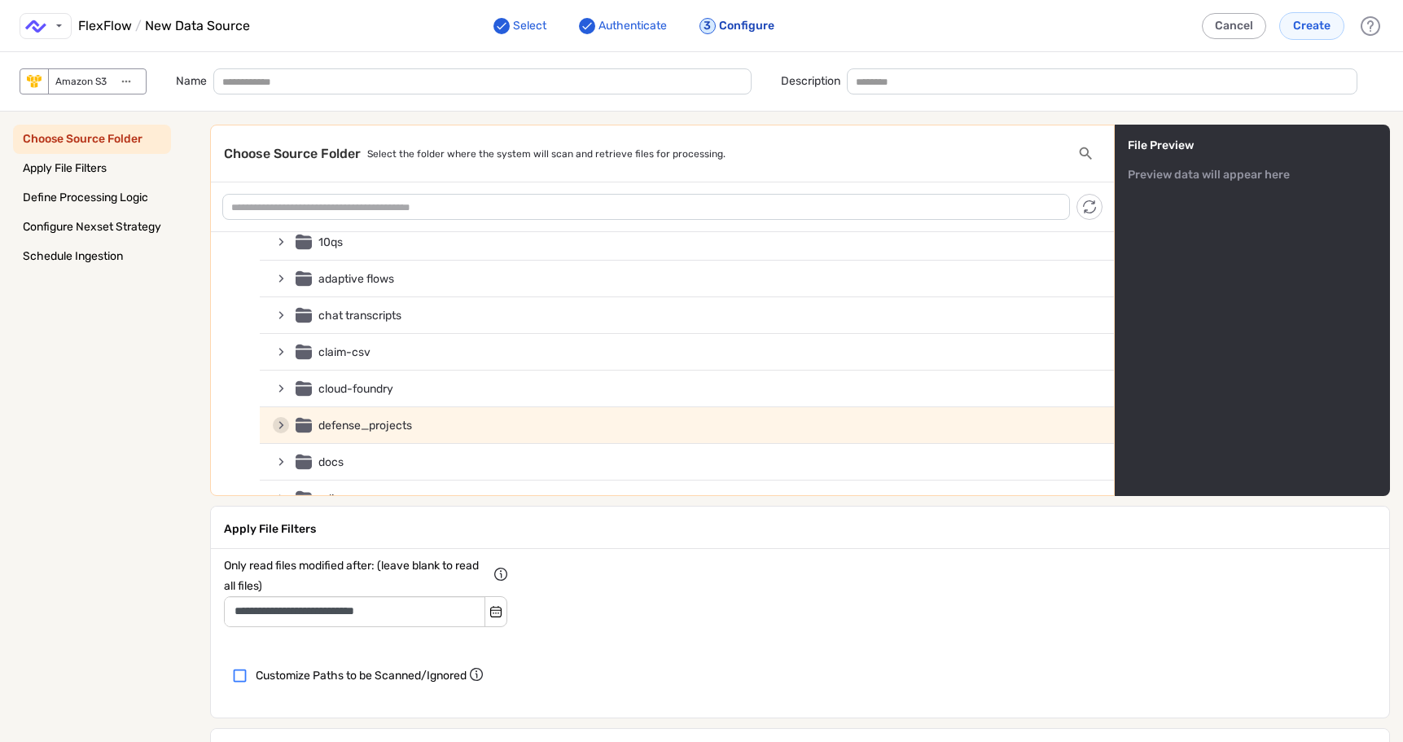
click at [281, 420] on icon "add-data-source-form-container" at bounding box center [281, 425] width 16 height 15
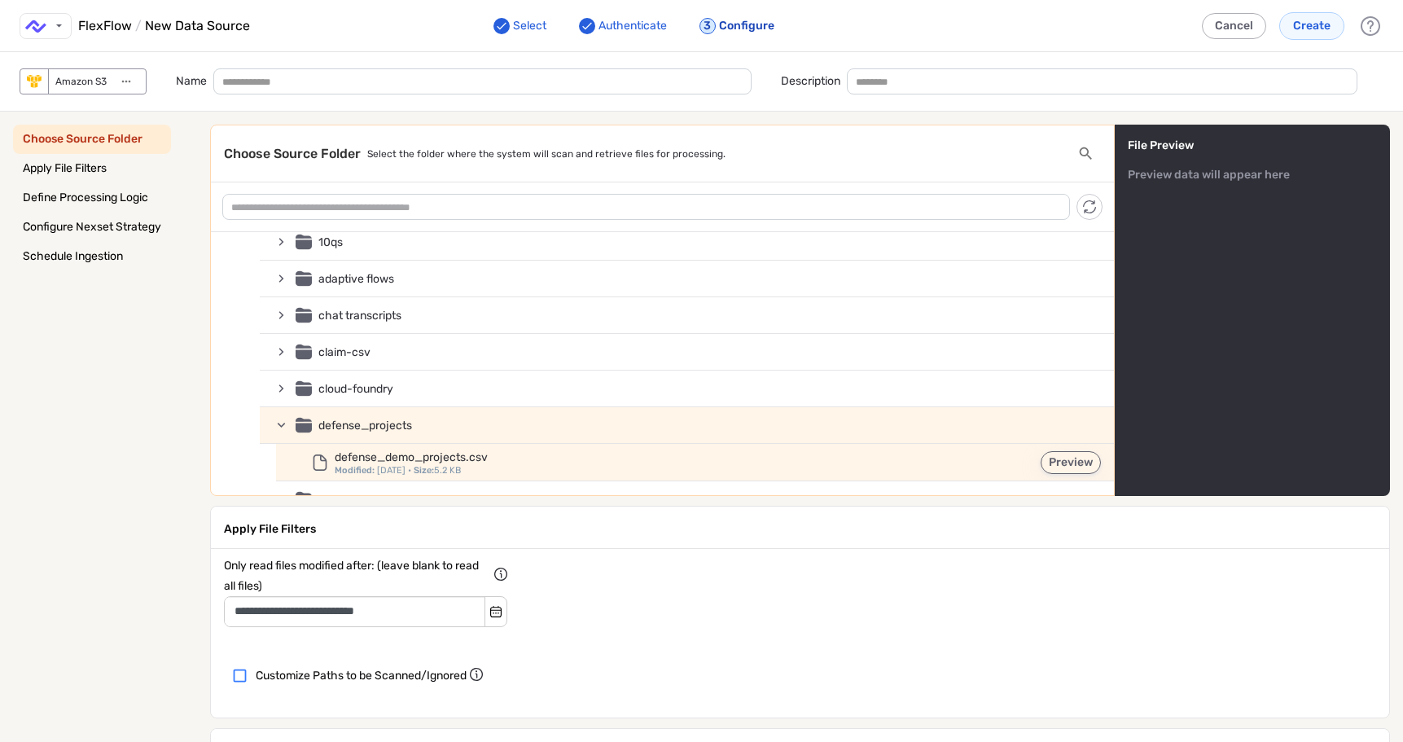
click at [1041, 462] on button "Preview" at bounding box center [1071, 462] width 60 height 23
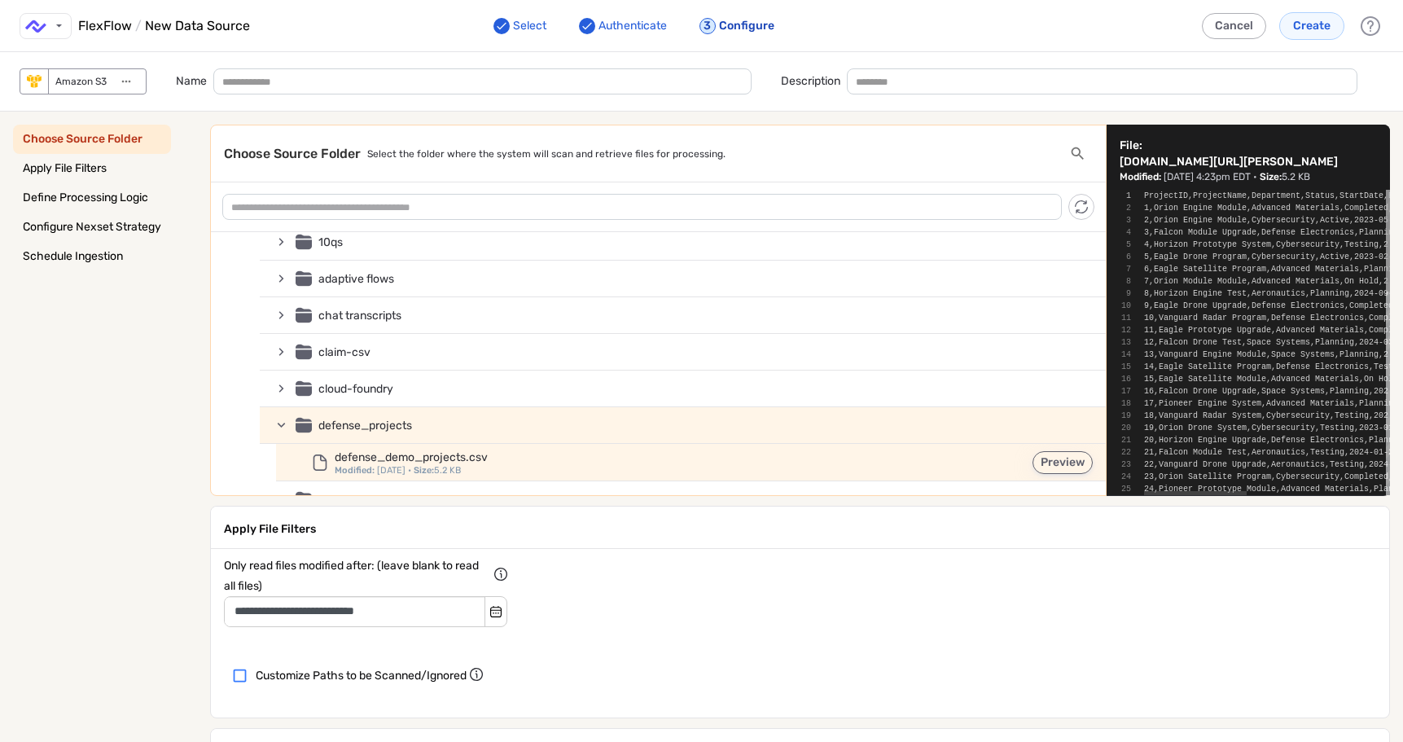
scroll to position [61, 0]
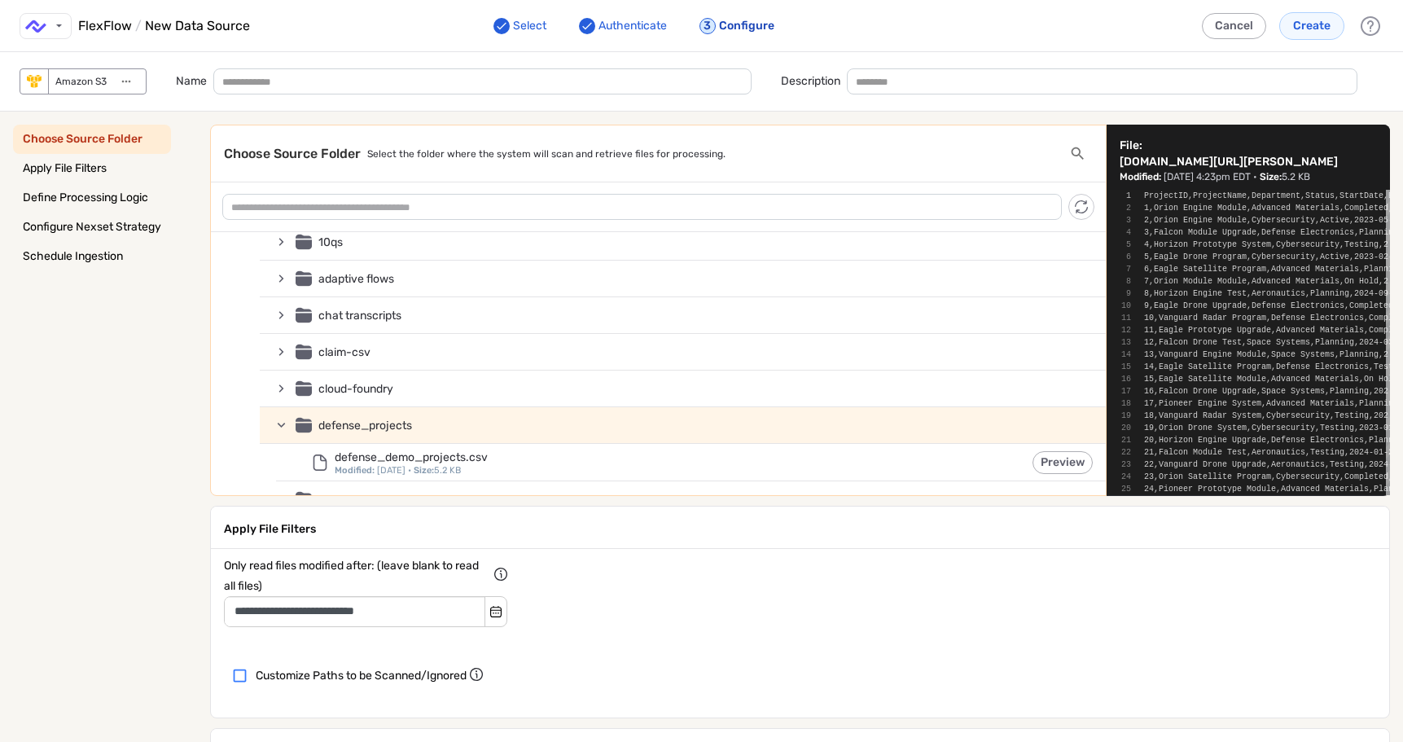
click at [304, 421] on div "add-data-source-form-container" at bounding box center [304, 425] width 16 height 16
type input "**********"
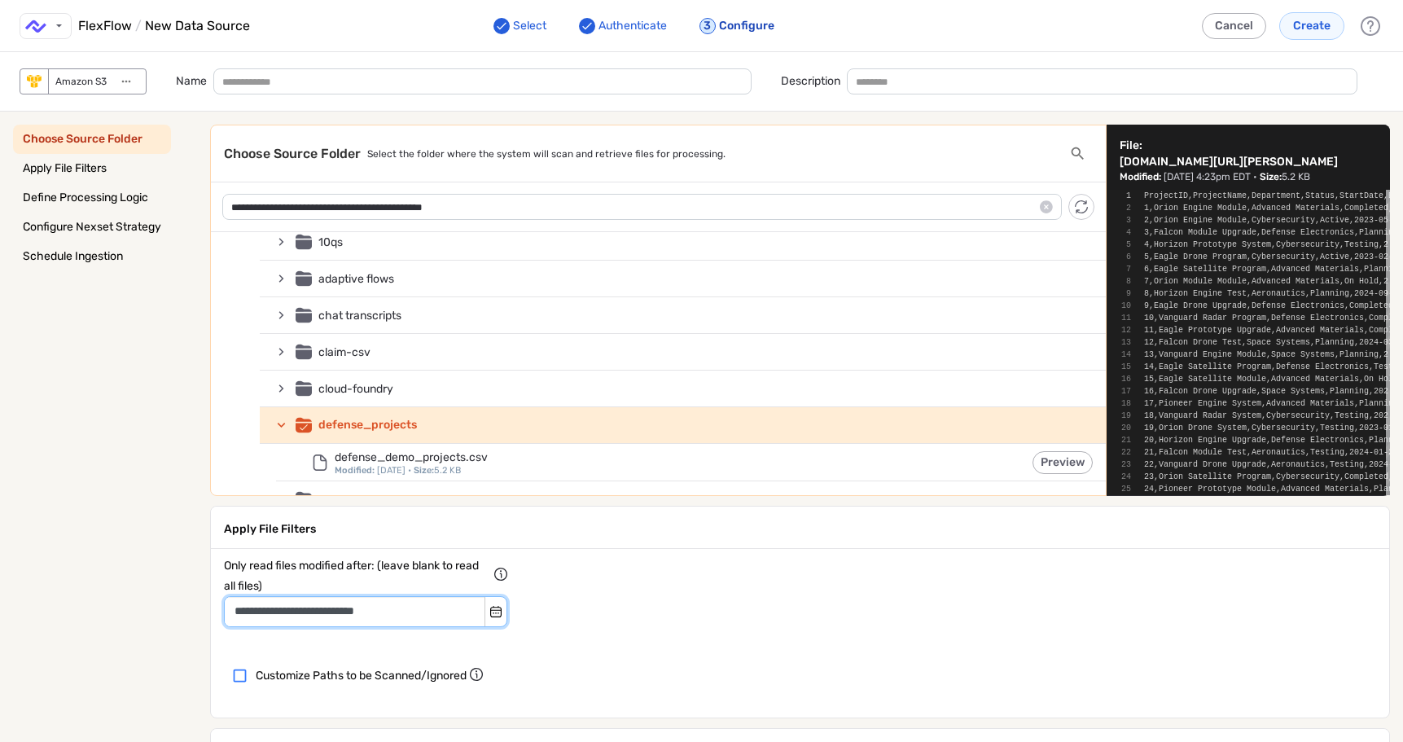
drag, startPoint x: 431, startPoint y: 608, endPoint x: 195, endPoint y: 607, distance: 236.1
click at [195, 607] on div "**********" at bounding box center [793, 682] width 1219 height 1140
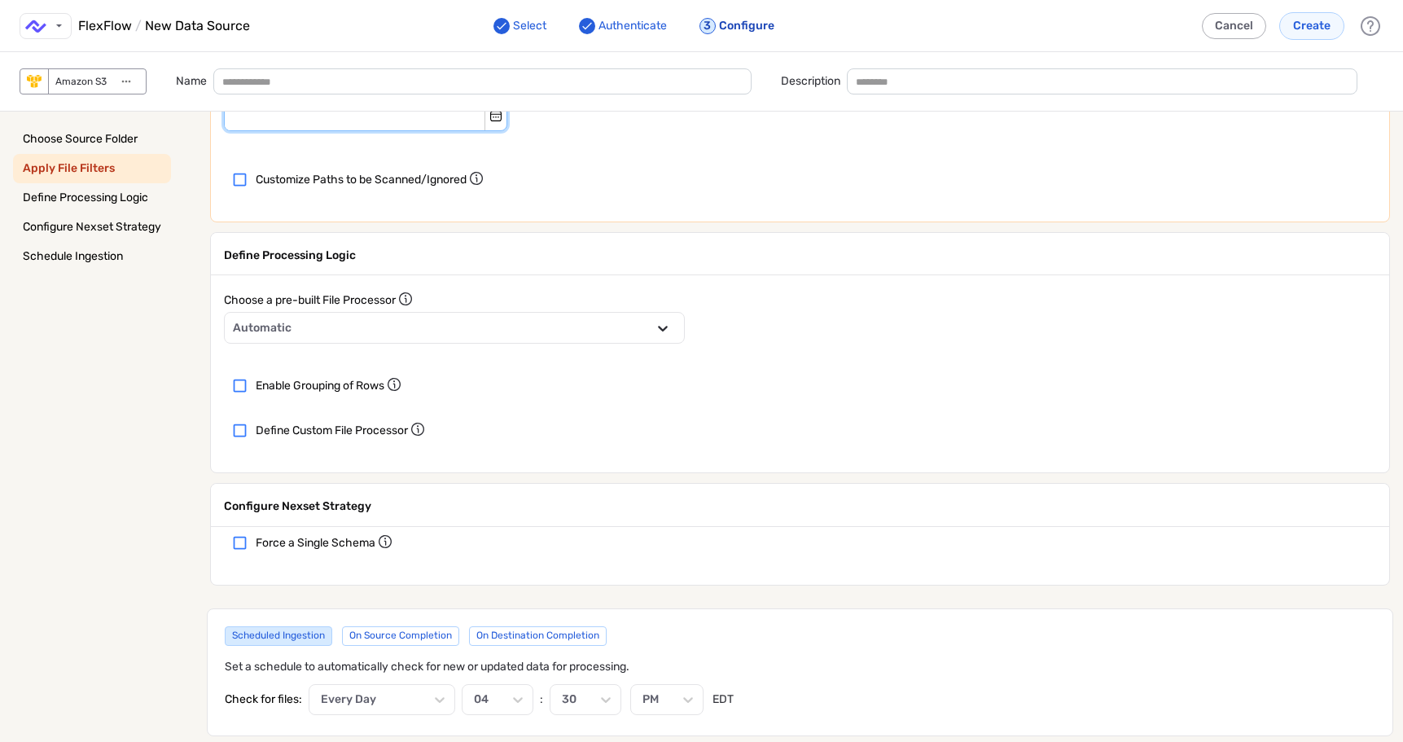
scroll to position [510, 0]
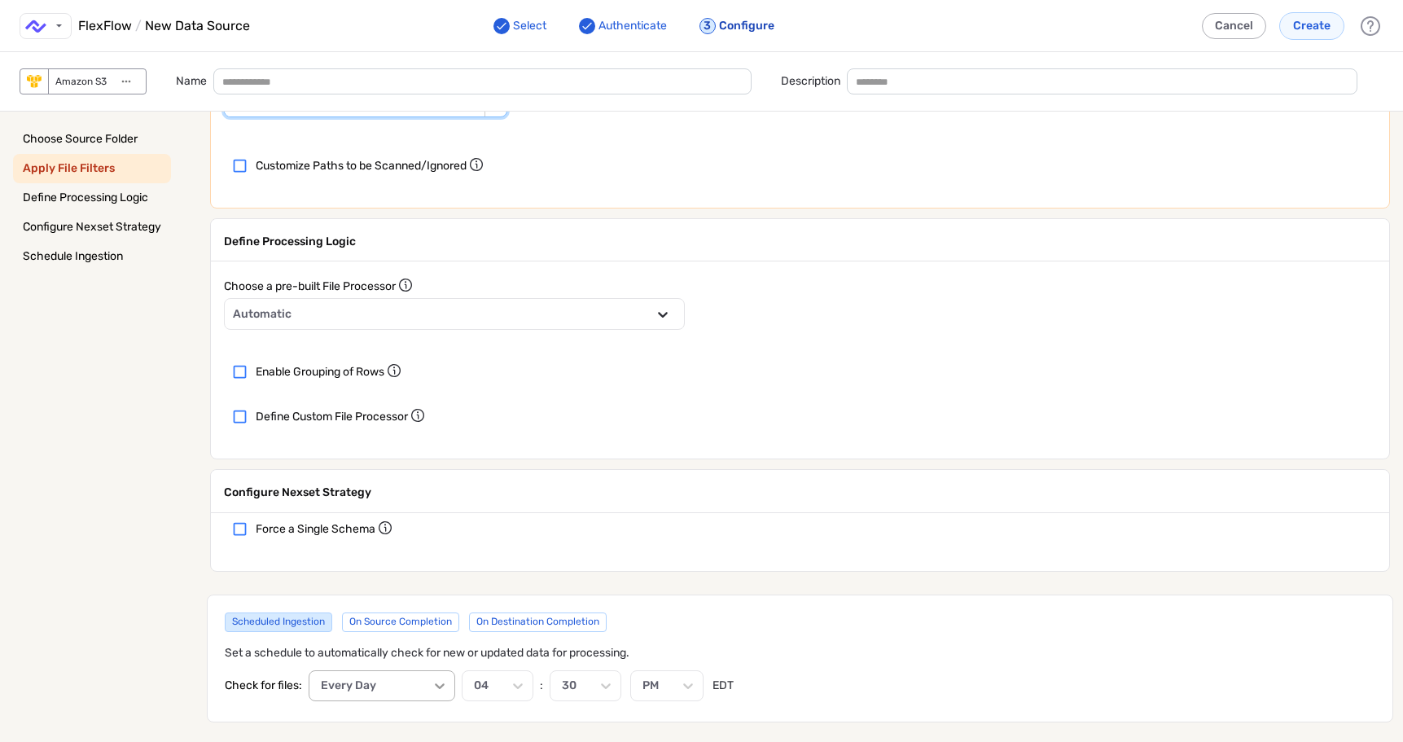
click at [440, 679] on icon "add-data-source-form-container" at bounding box center [440, 686] width 16 height 16
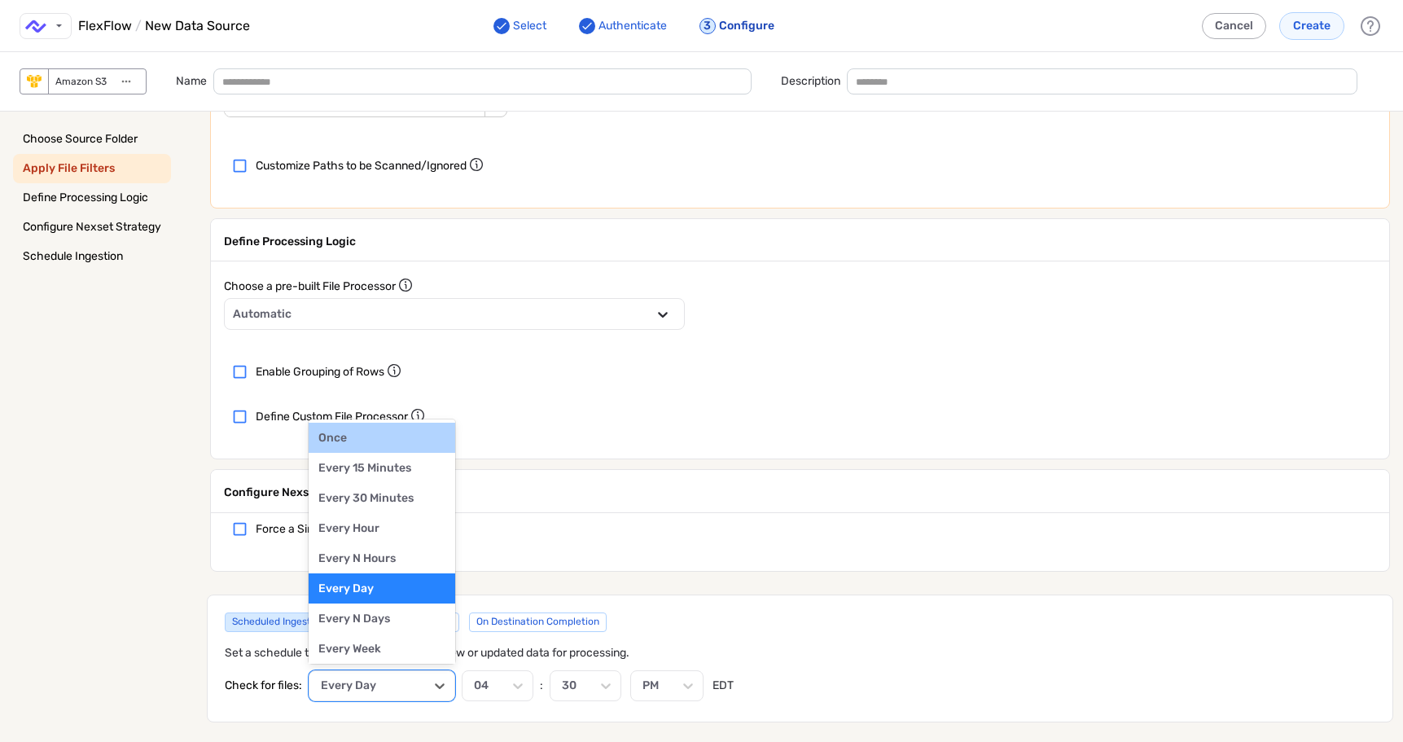
click at [364, 436] on div "Once" at bounding box center [381, 437] width 127 height 17
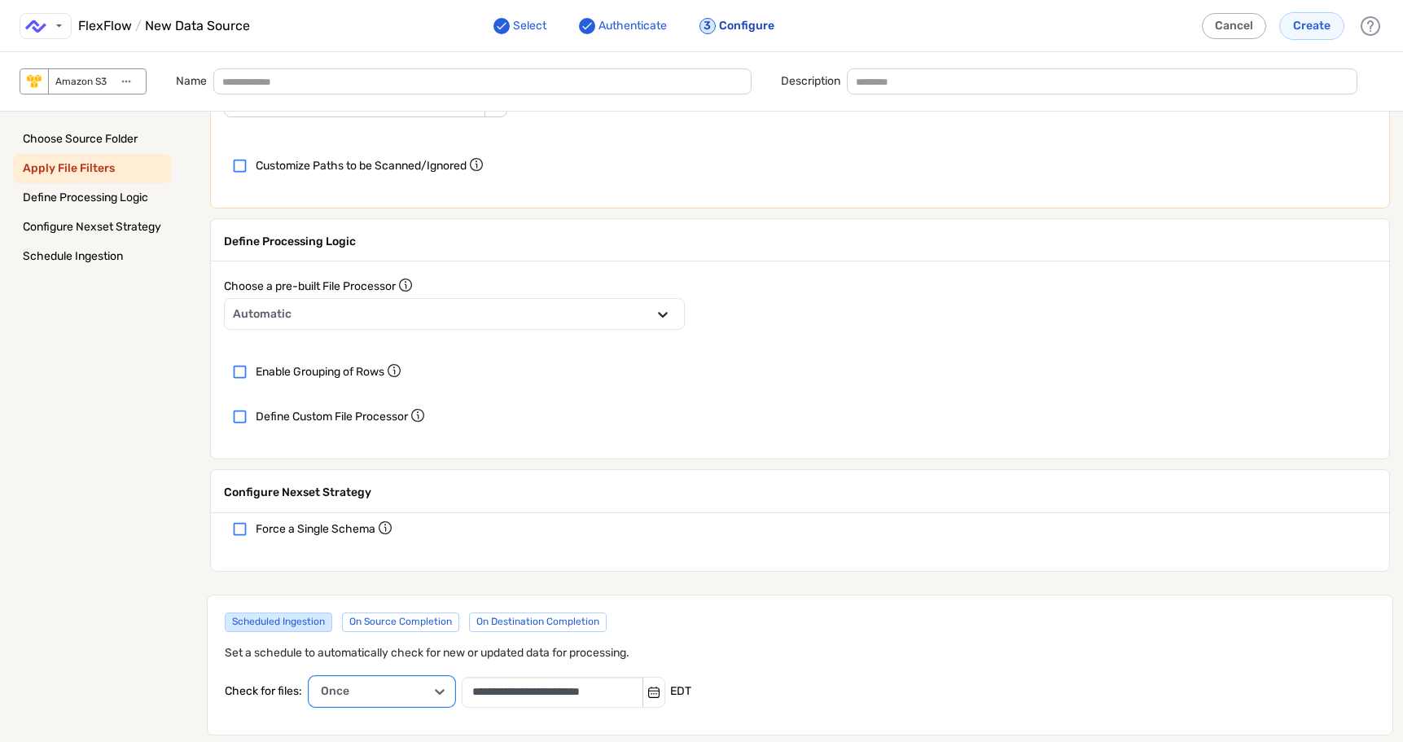
scroll to position [0, 0]
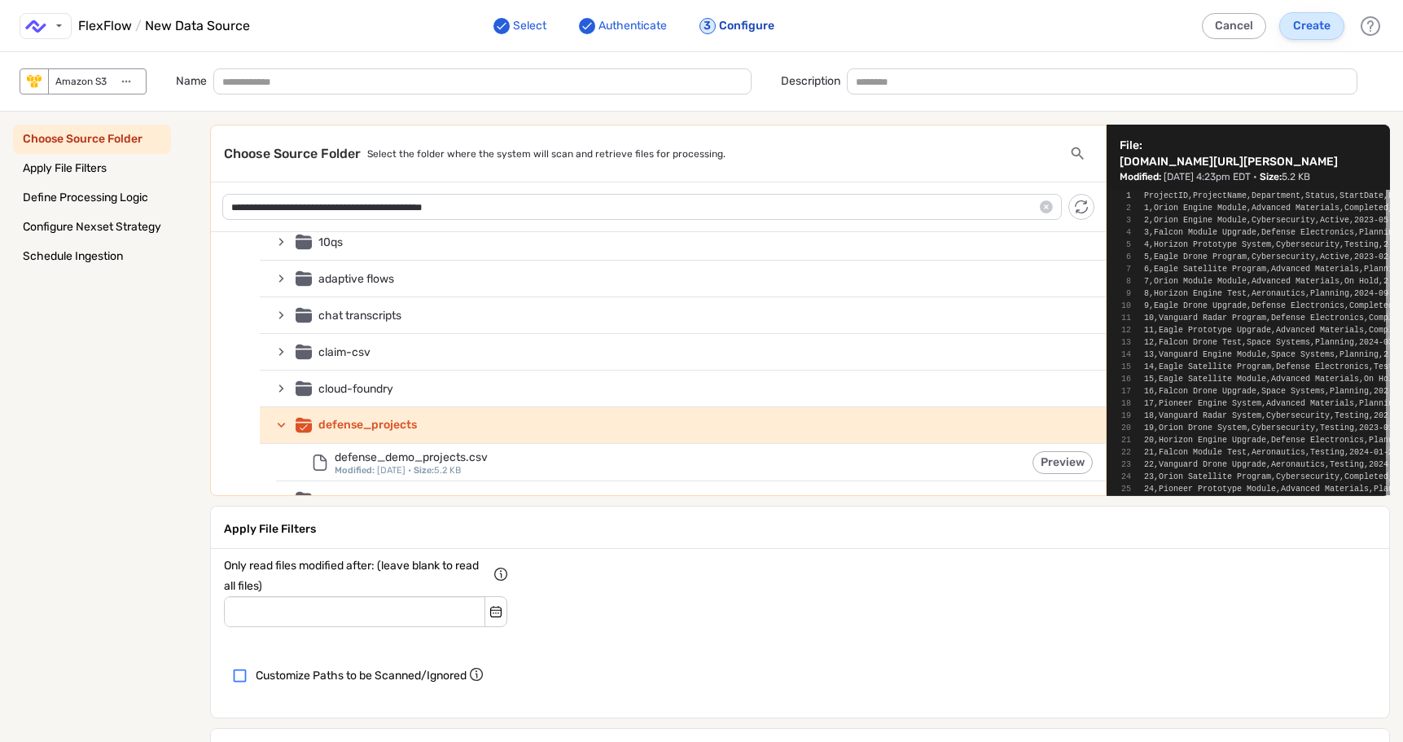
click at [1304, 32] on span "Create" at bounding box center [1311, 26] width 37 height 16
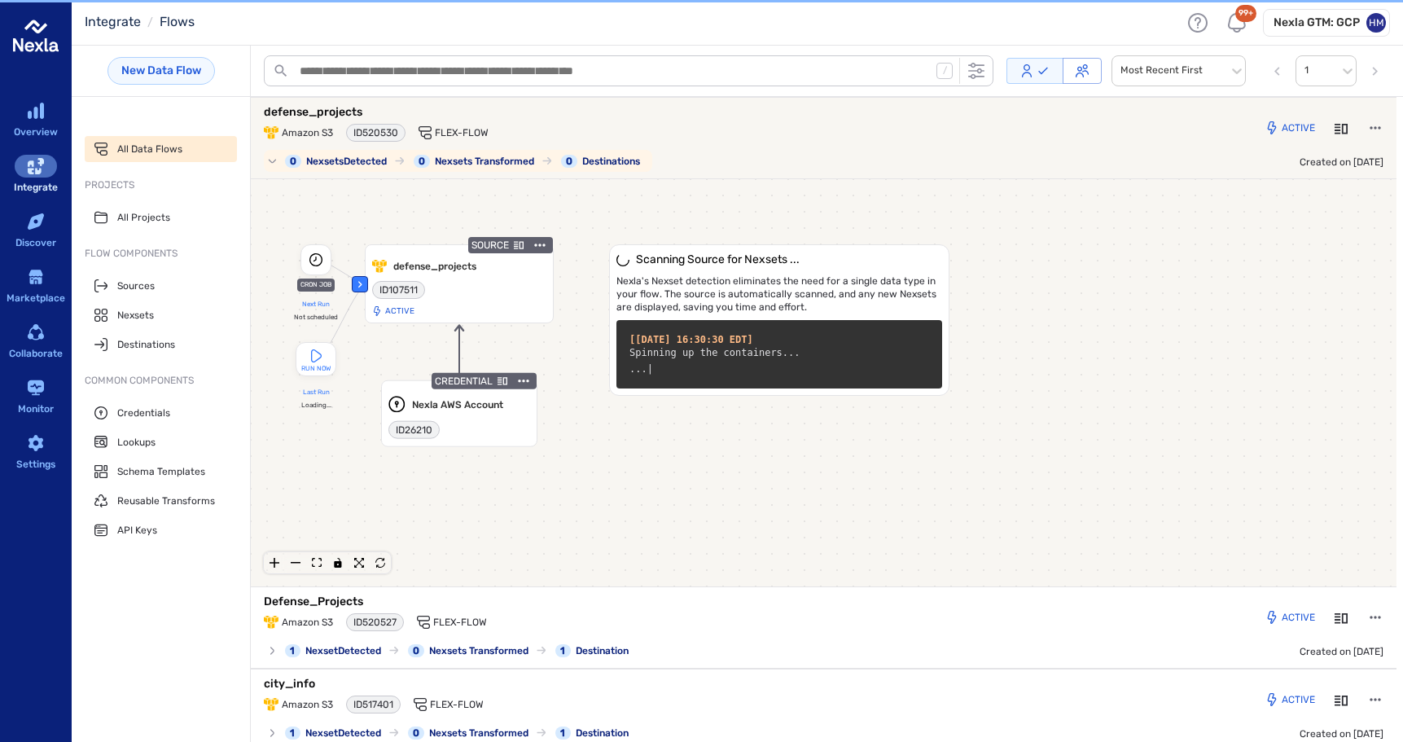
scroll to position [2, 0]
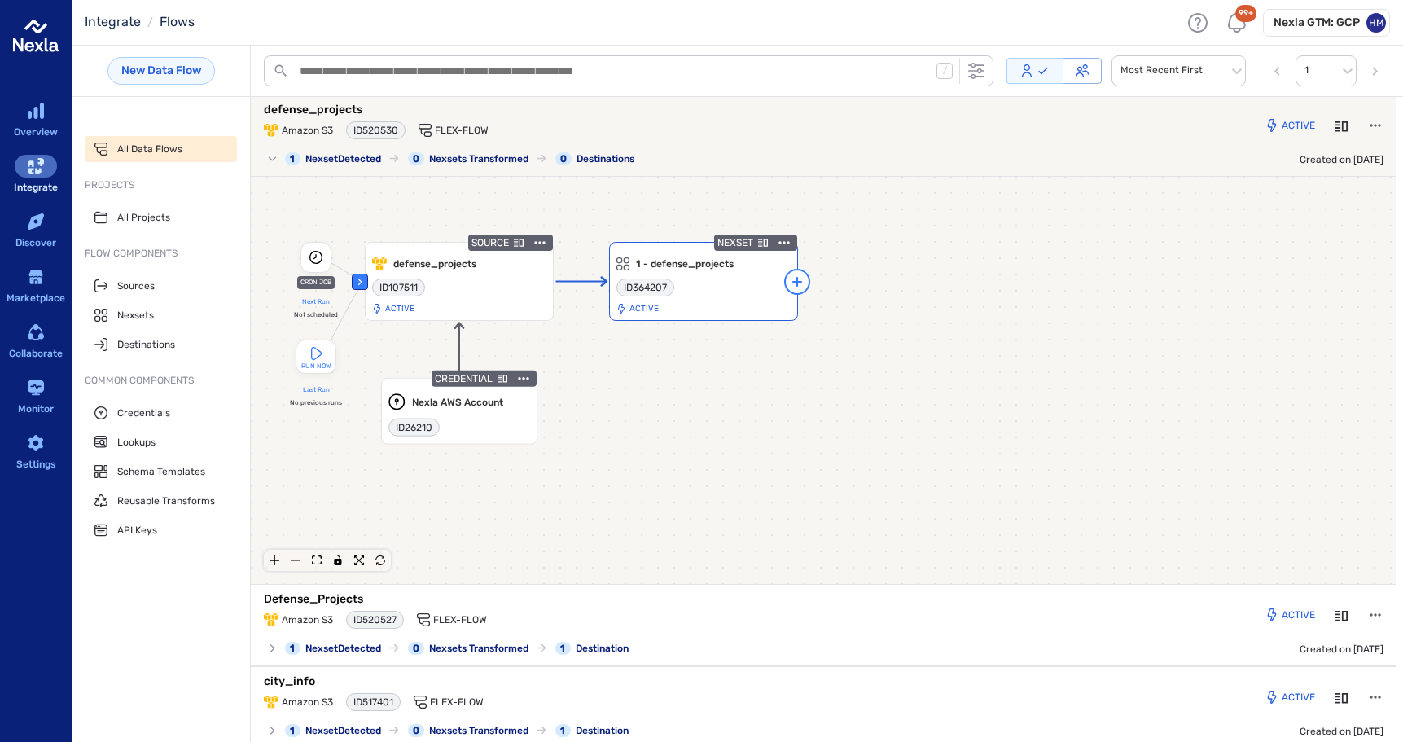
click at [793, 276] on icon at bounding box center [797, 282] width 20 height 20
click at [879, 277] on span "Transform" at bounding box center [913, 282] width 102 height 20
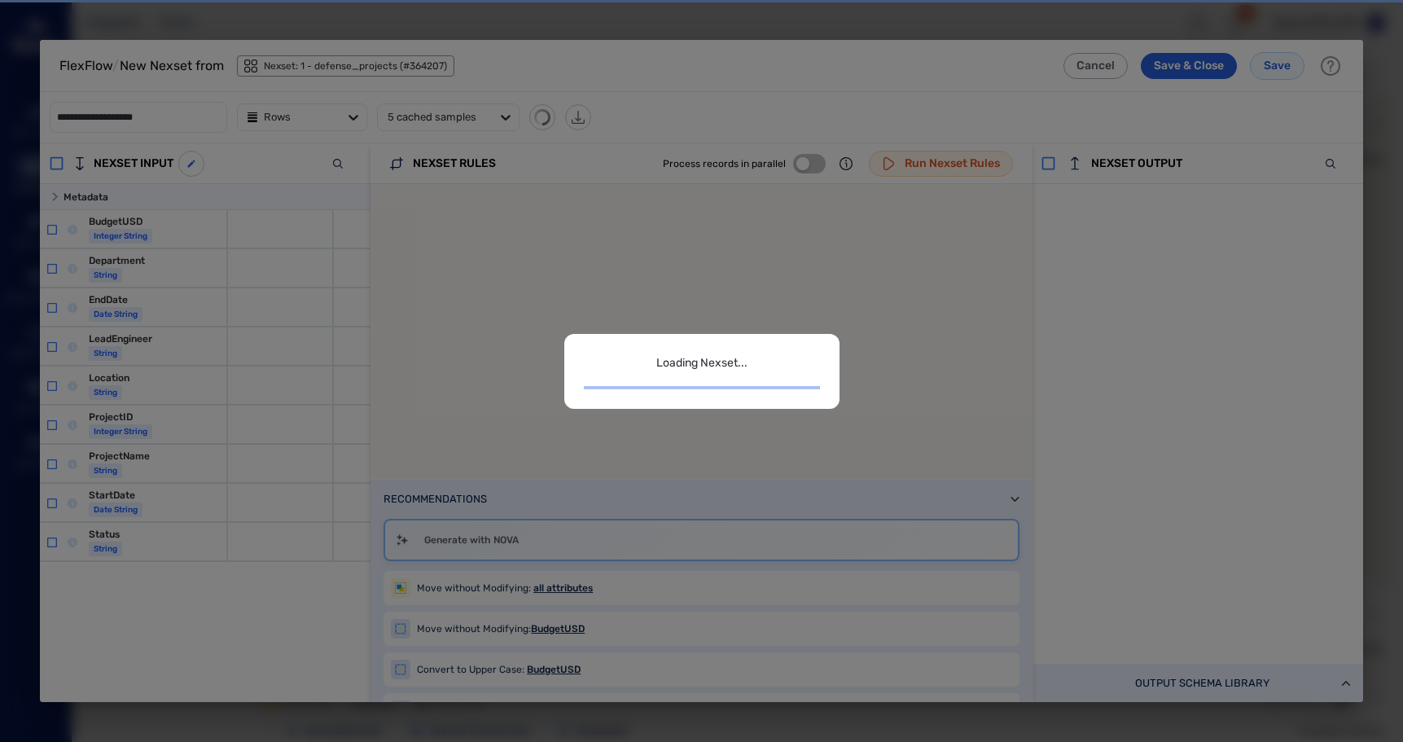
scroll to position [493, 307]
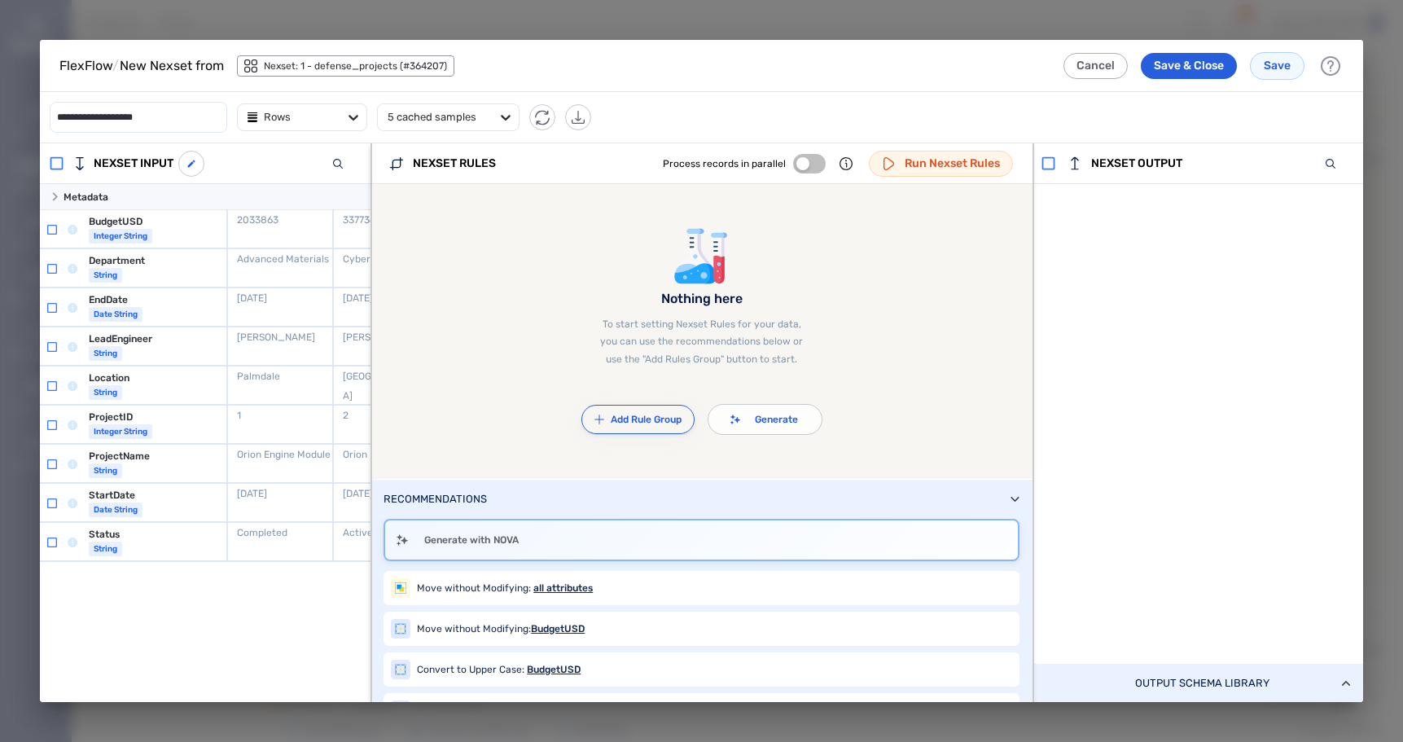
click at [635, 419] on button "Add Rule Group" at bounding box center [637, 419] width 113 height 29
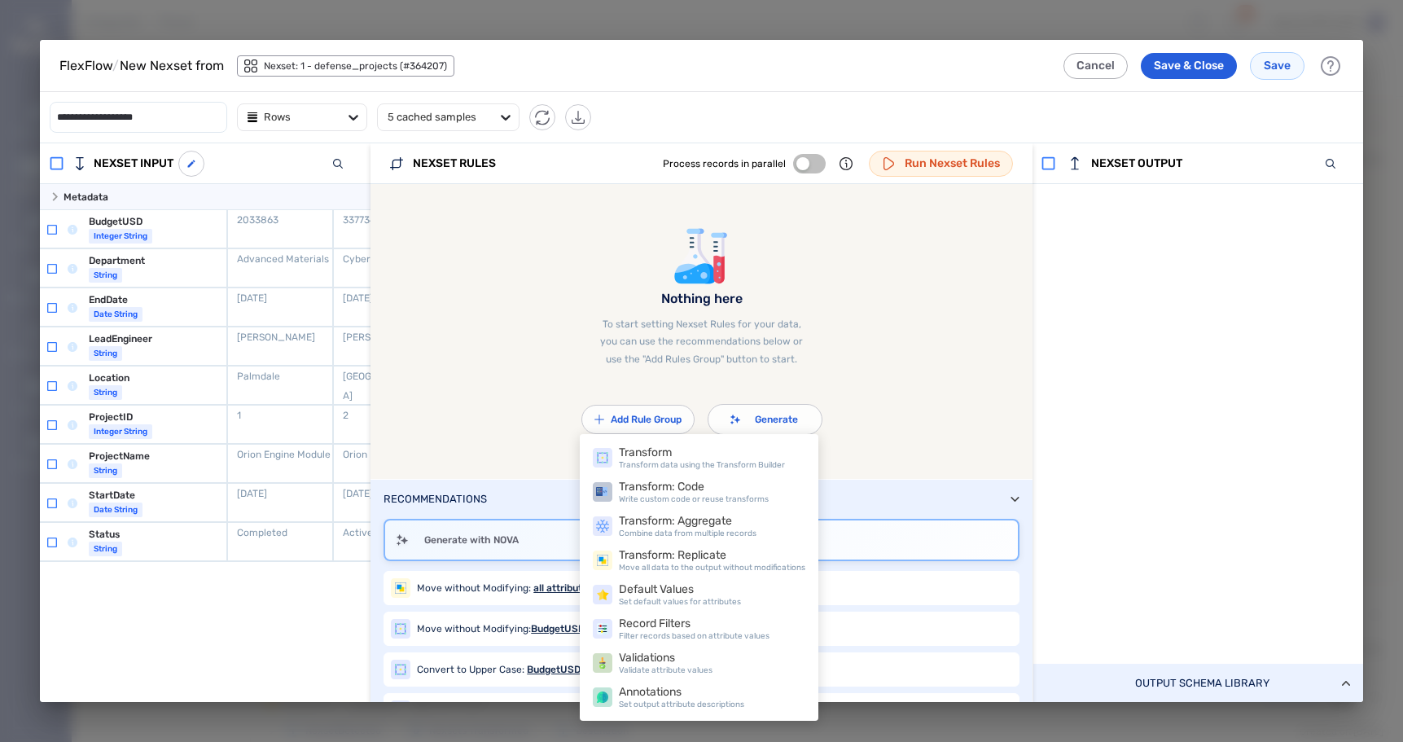
click at [643, 448] on div "Transform" at bounding box center [702, 452] width 166 height 15
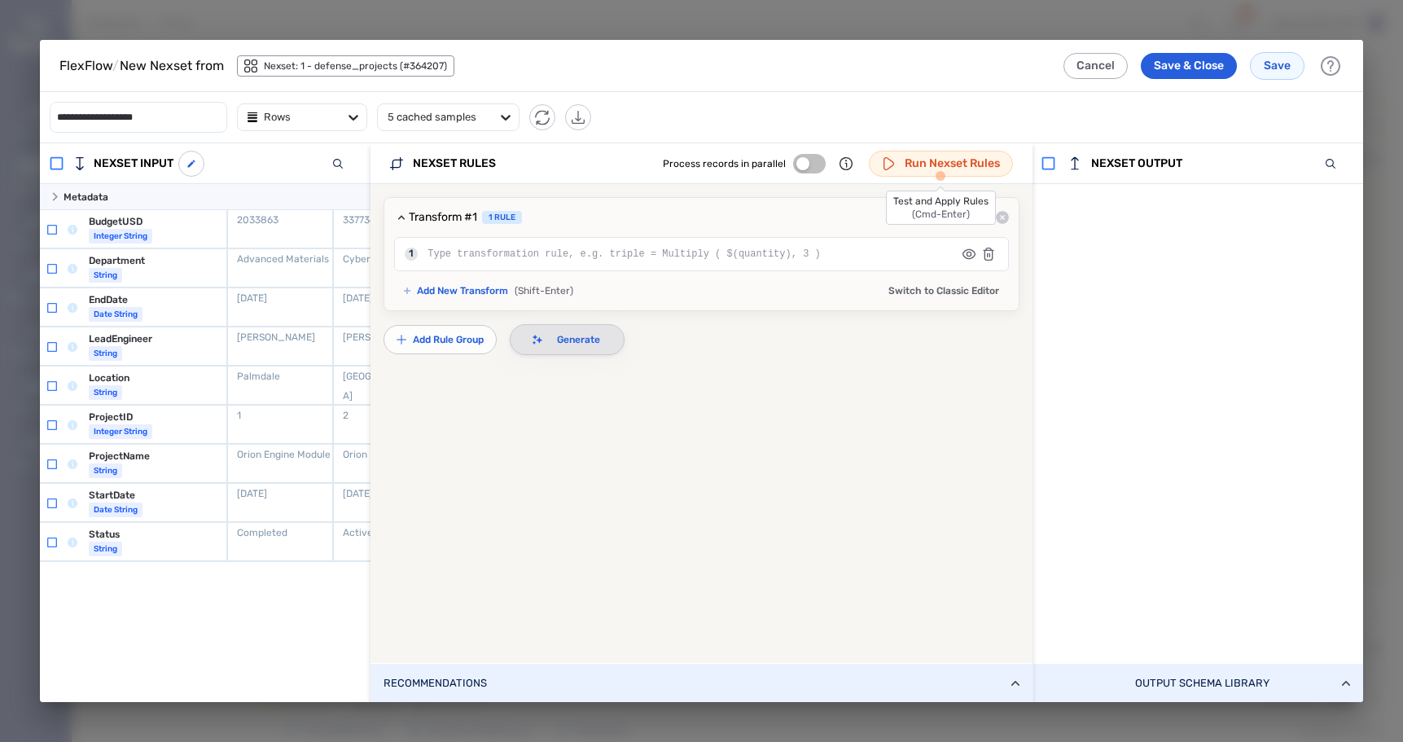
click at [579, 339] on button "Generate" at bounding box center [567, 339] width 115 height 31
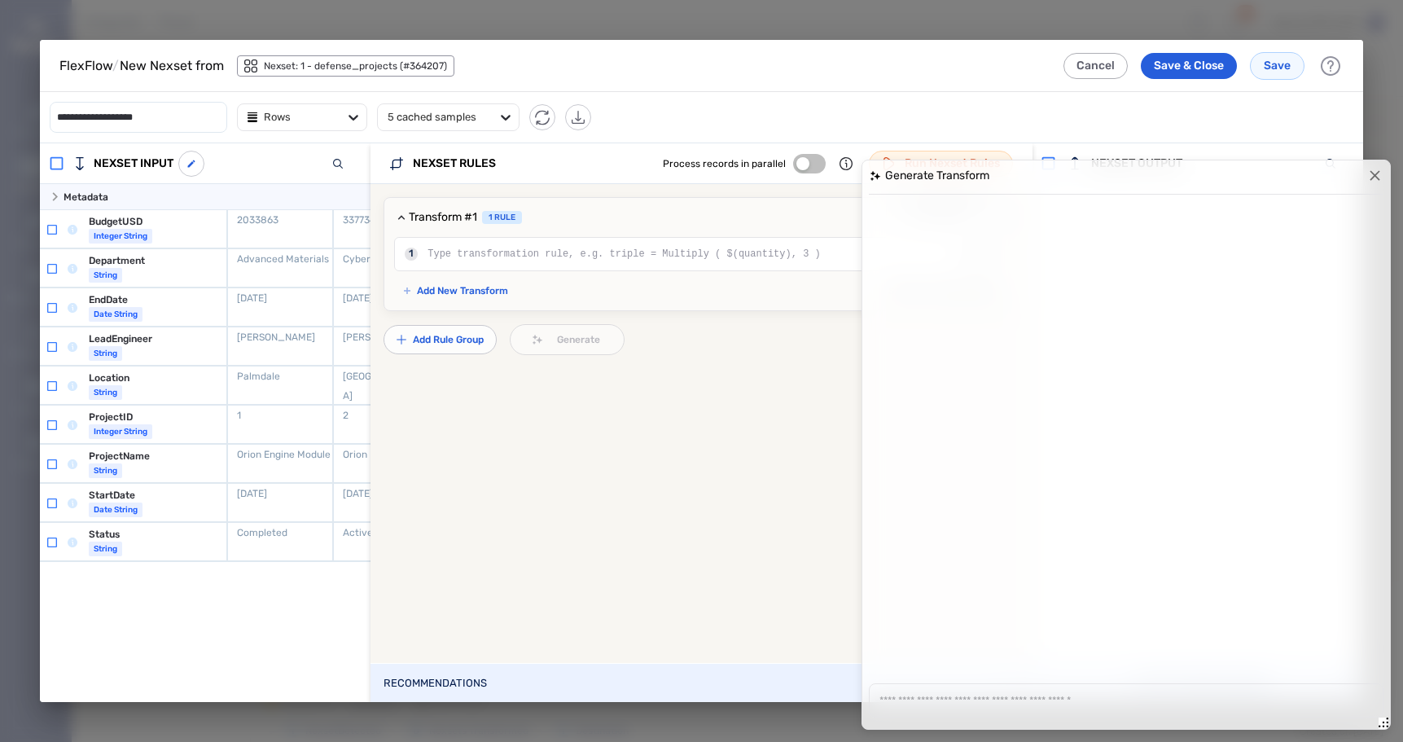
click at [908, 705] on textarea at bounding box center [1125, 700] width 493 height 13
click at [898, 702] on textarea at bounding box center [1125, 700] width 493 height 13
type textarea "*"
type textarea "**********"
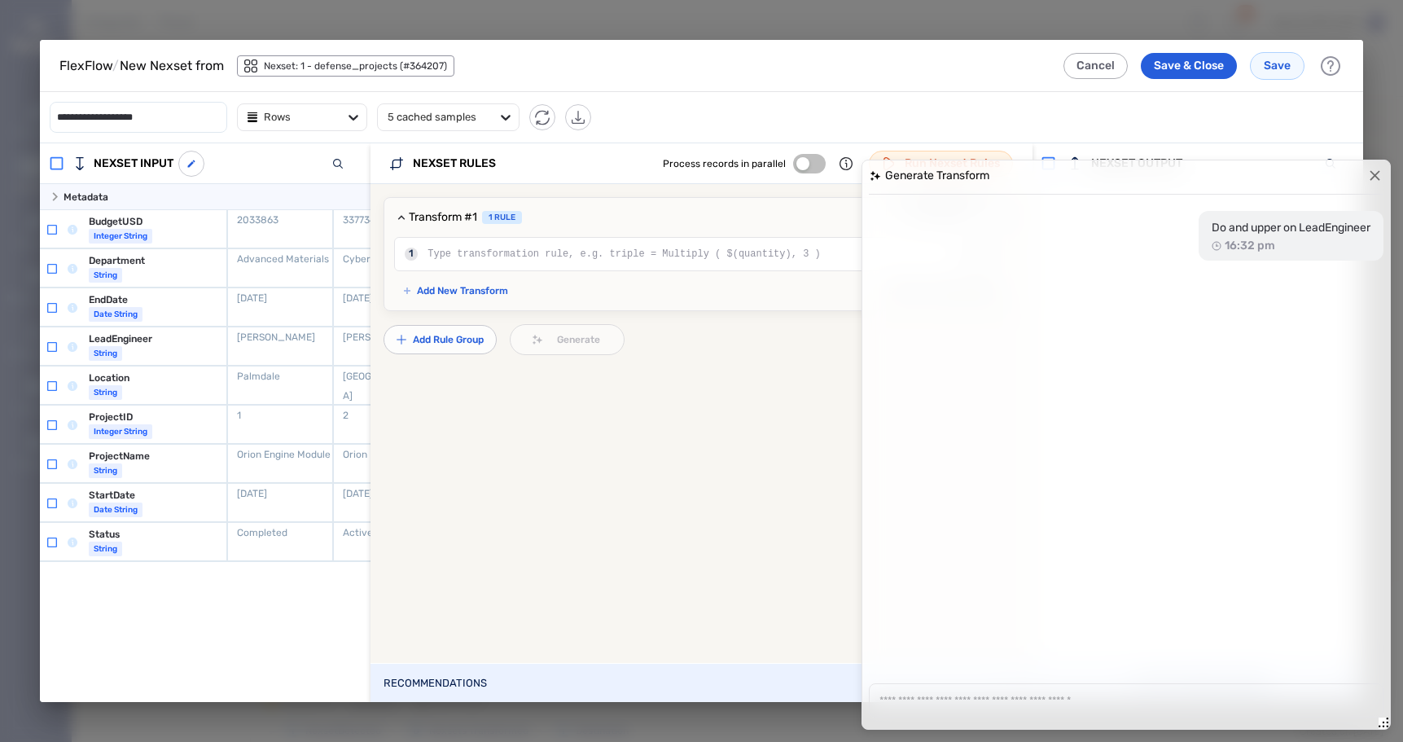
click at [906, 699] on textarea at bounding box center [1125, 700] width 493 height 13
click at [1375, 173] on icon "button" at bounding box center [1374, 175] width 17 height 17
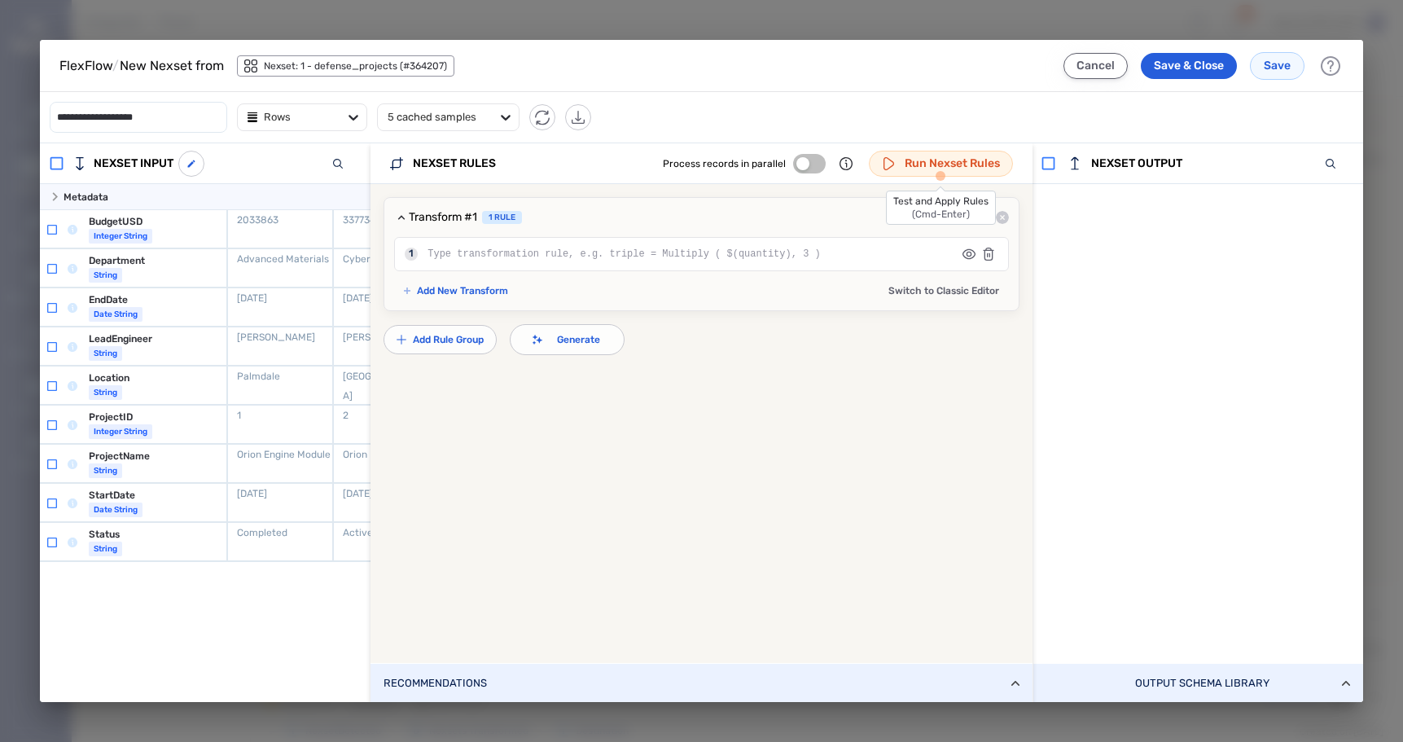
click at [1089, 62] on button "Cancel" at bounding box center [1095, 66] width 64 height 26
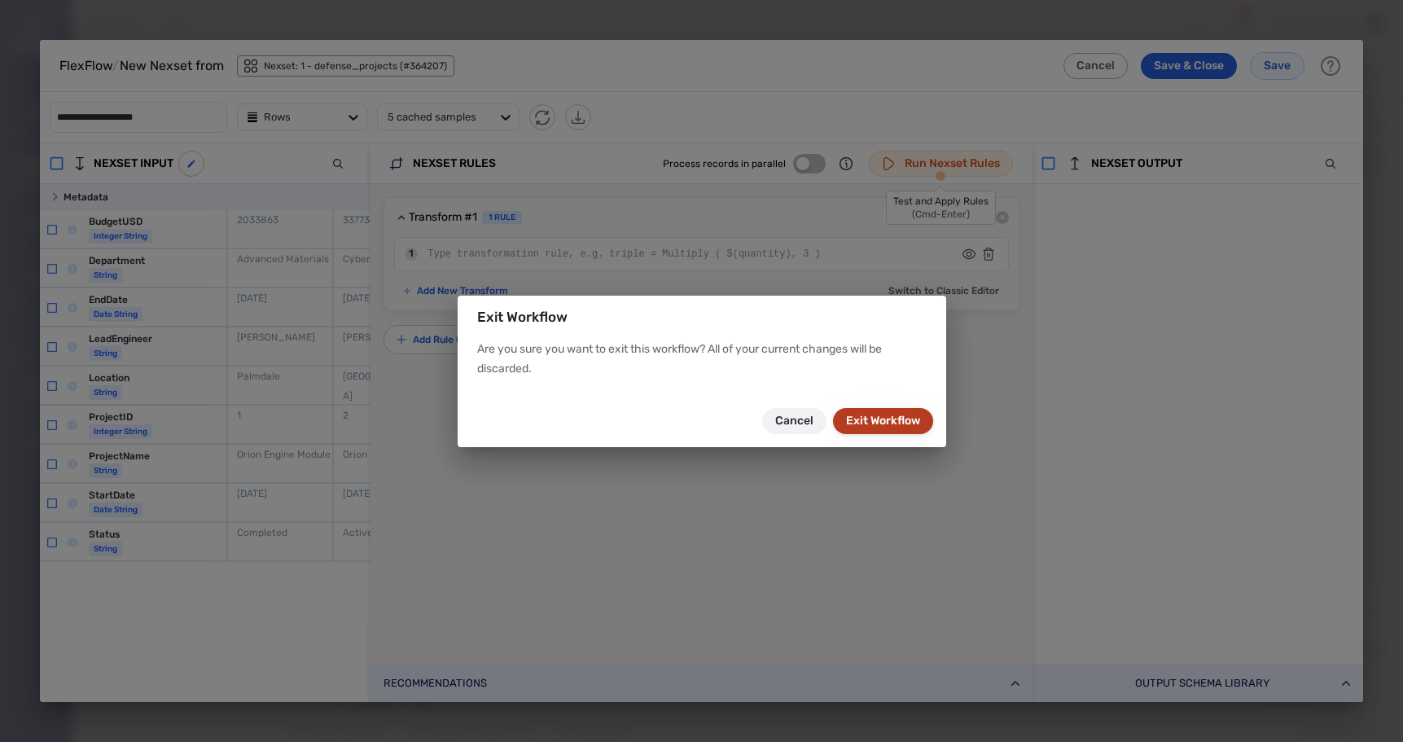
click at [883, 423] on button "Exit Workflow" at bounding box center [883, 421] width 100 height 26
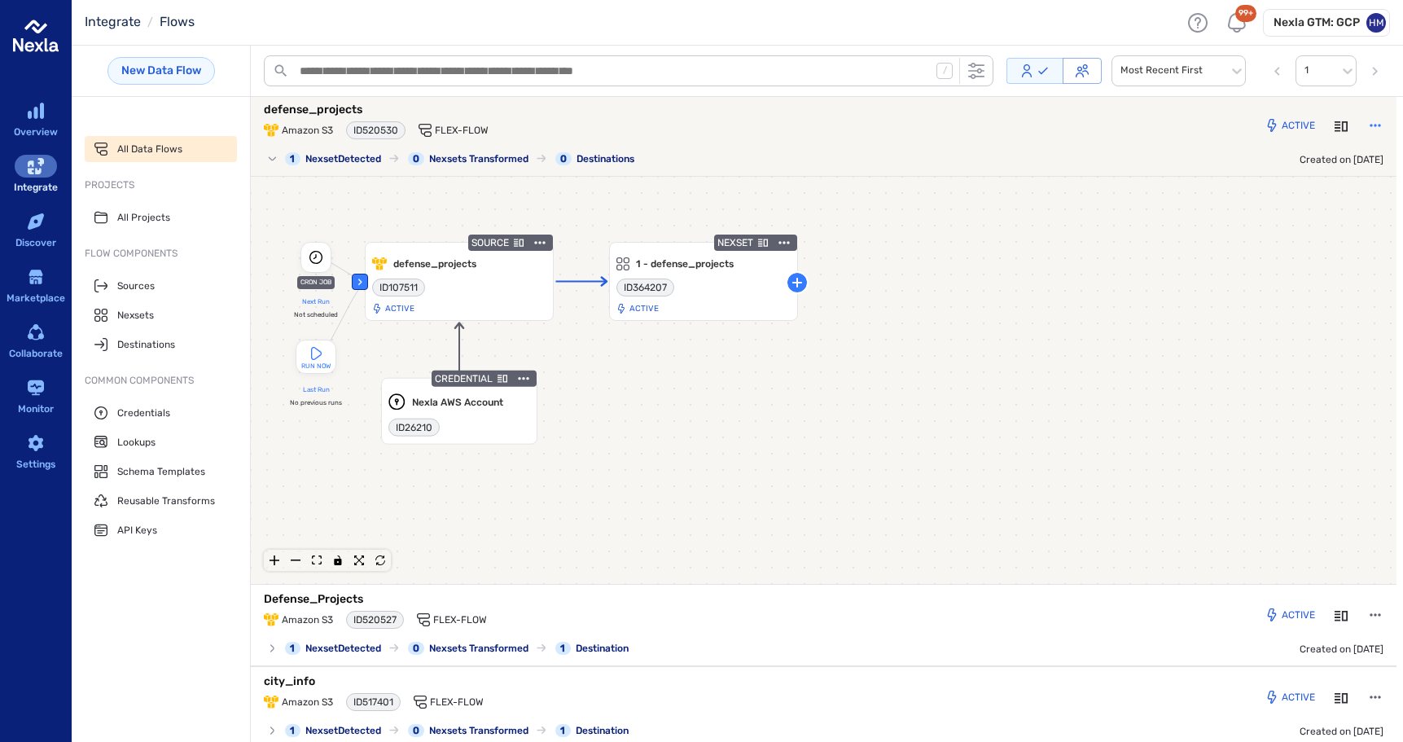
click at [1367, 121] on icon "button" at bounding box center [1375, 125] width 16 height 16
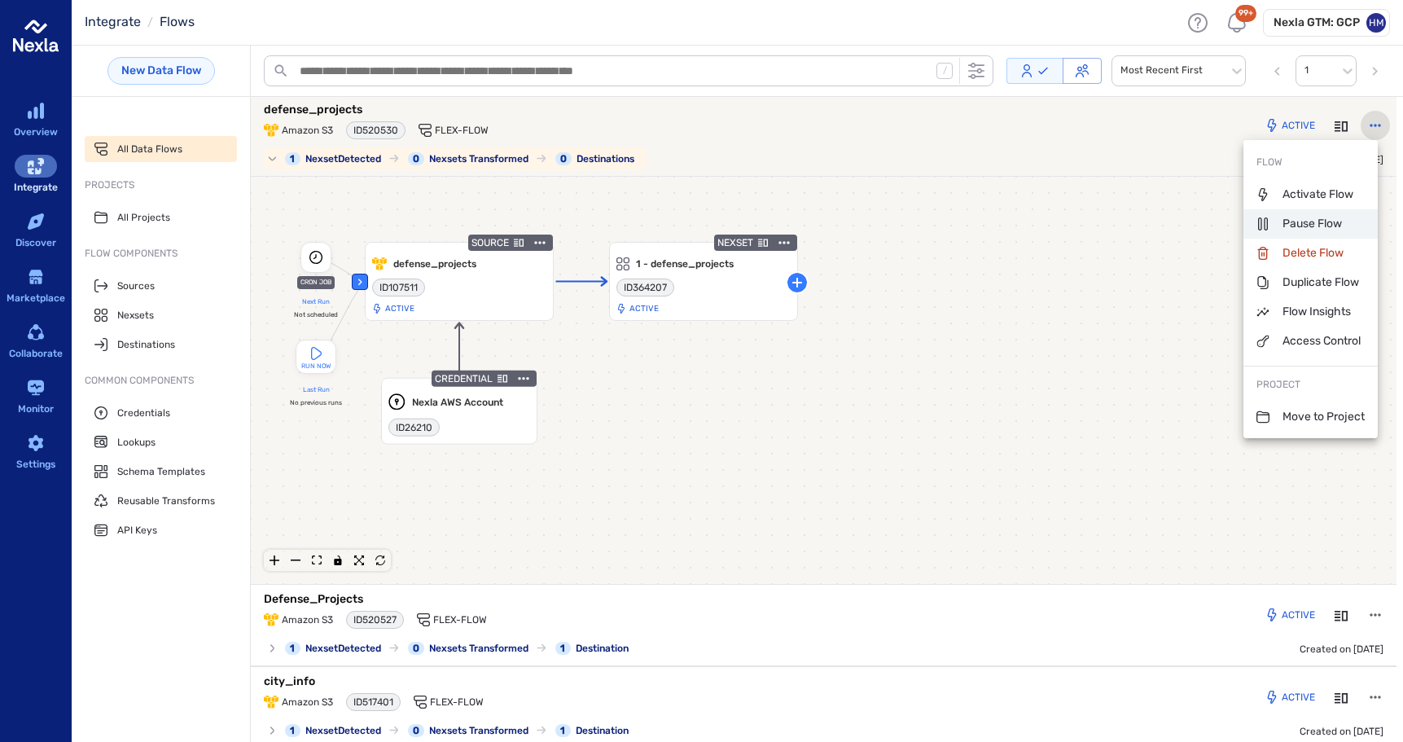
click at [1287, 230] on p "Pause Flow" at bounding box center [1299, 224] width 86 height 16
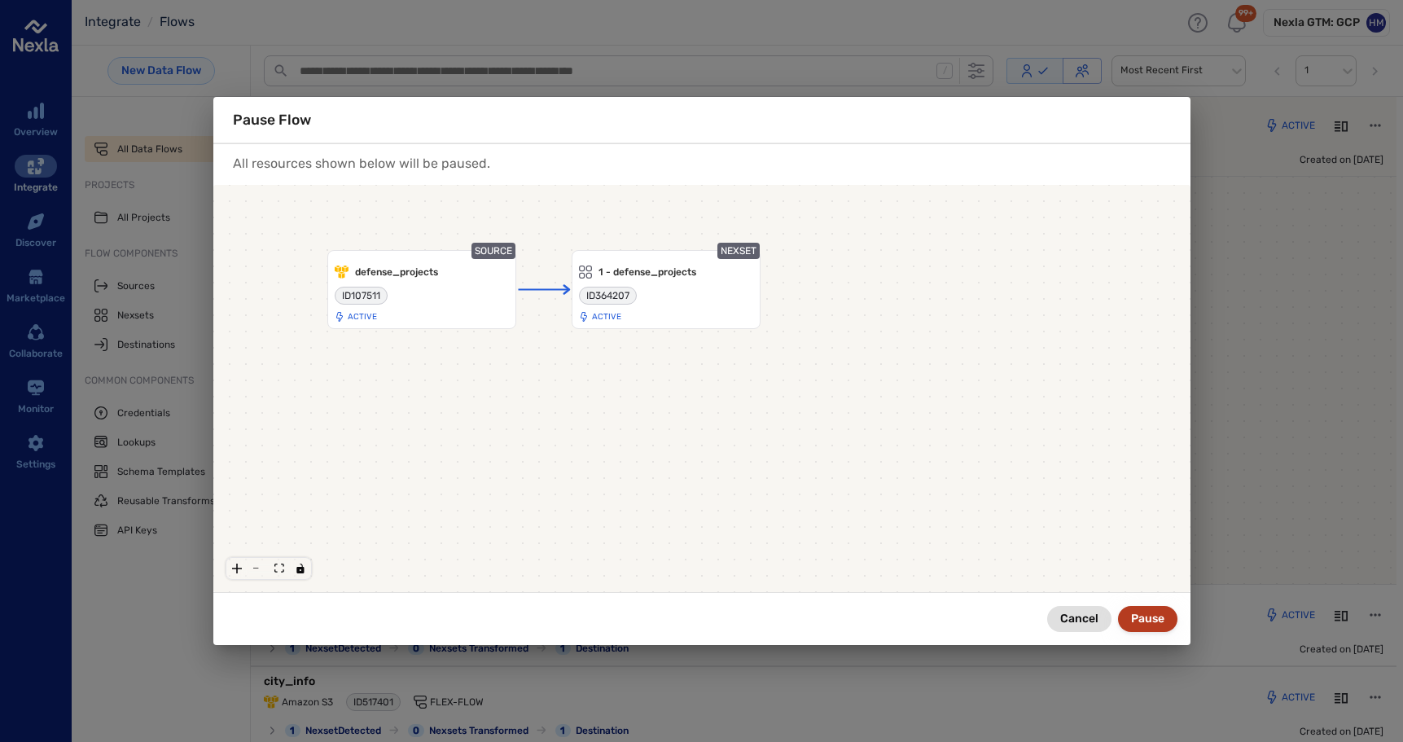
click at [1148, 620] on button "Pause" at bounding box center [1147, 619] width 59 height 26
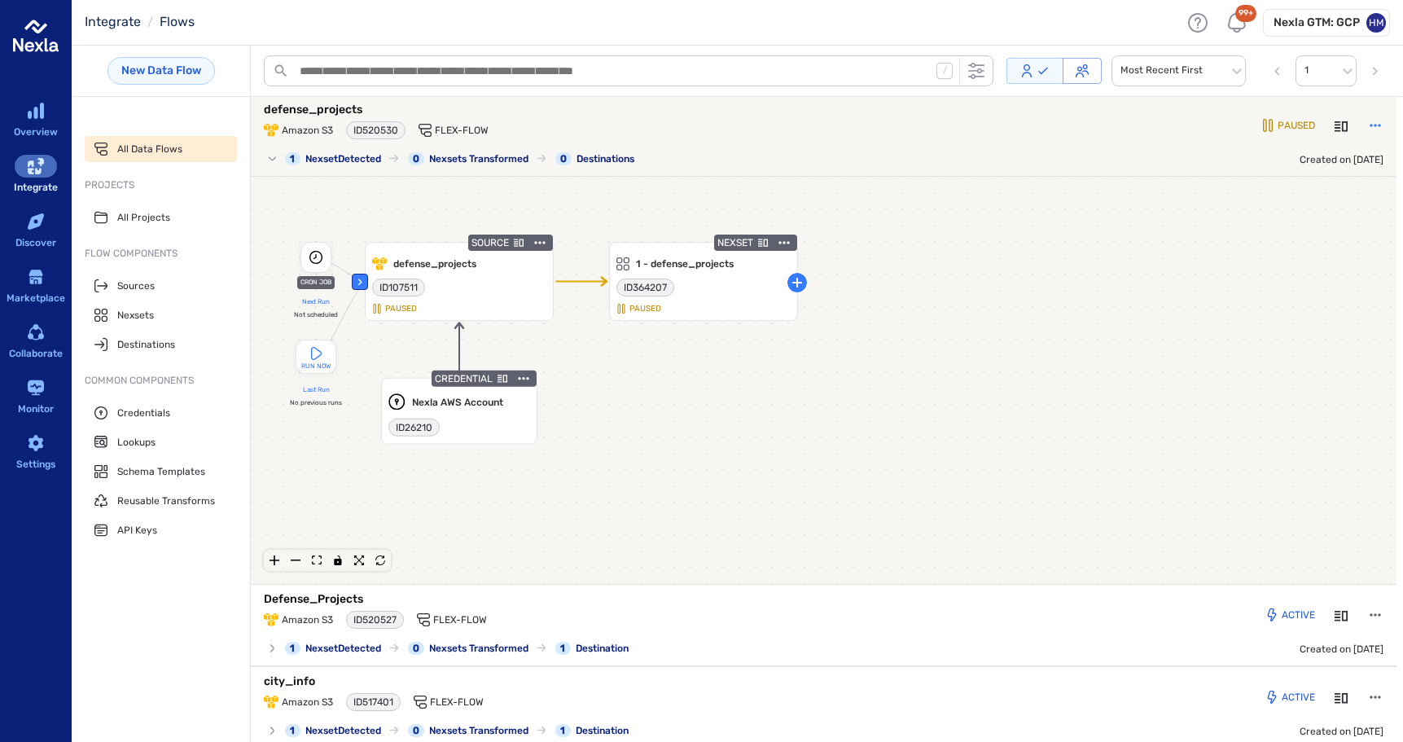
click at [1370, 124] on icon "button" at bounding box center [1375, 125] width 11 height 2
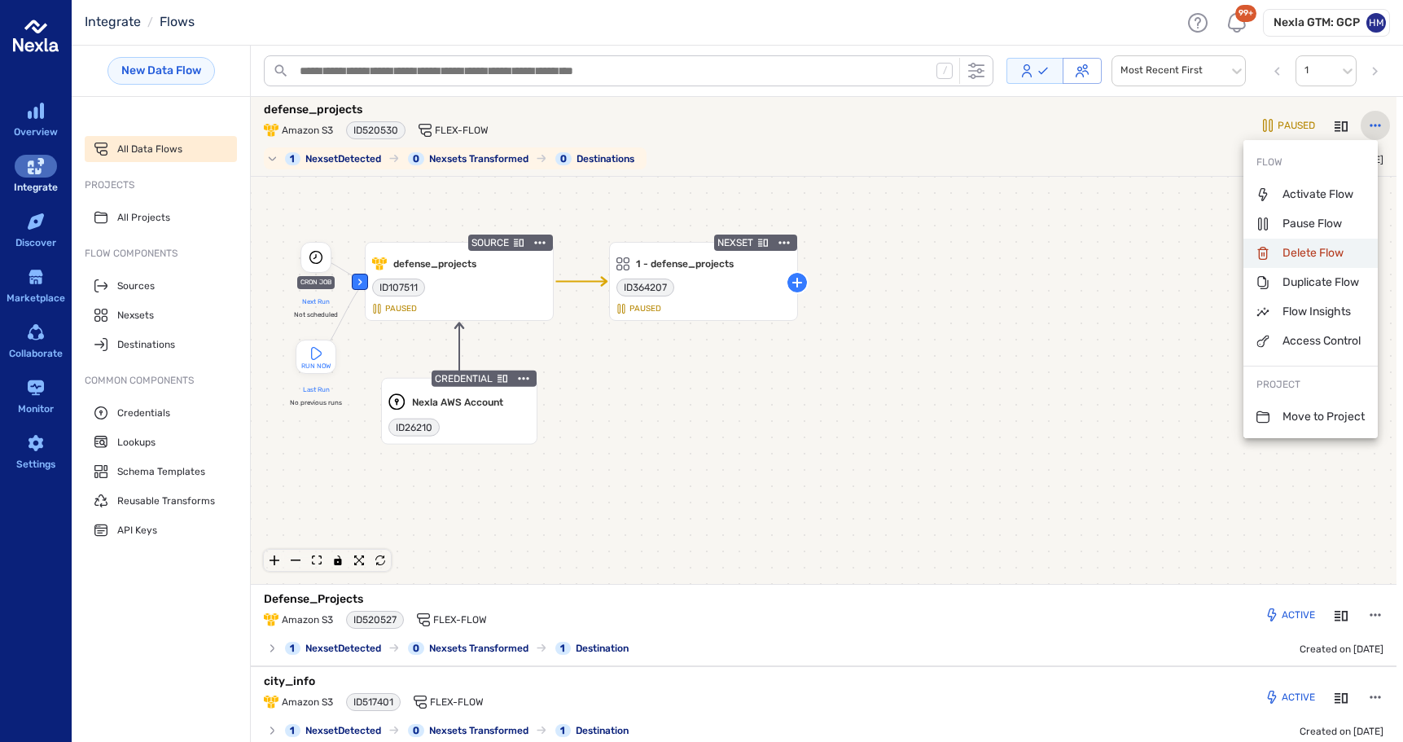
click at [1294, 258] on p "Delete Flow" at bounding box center [1299, 253] width 87 height 16
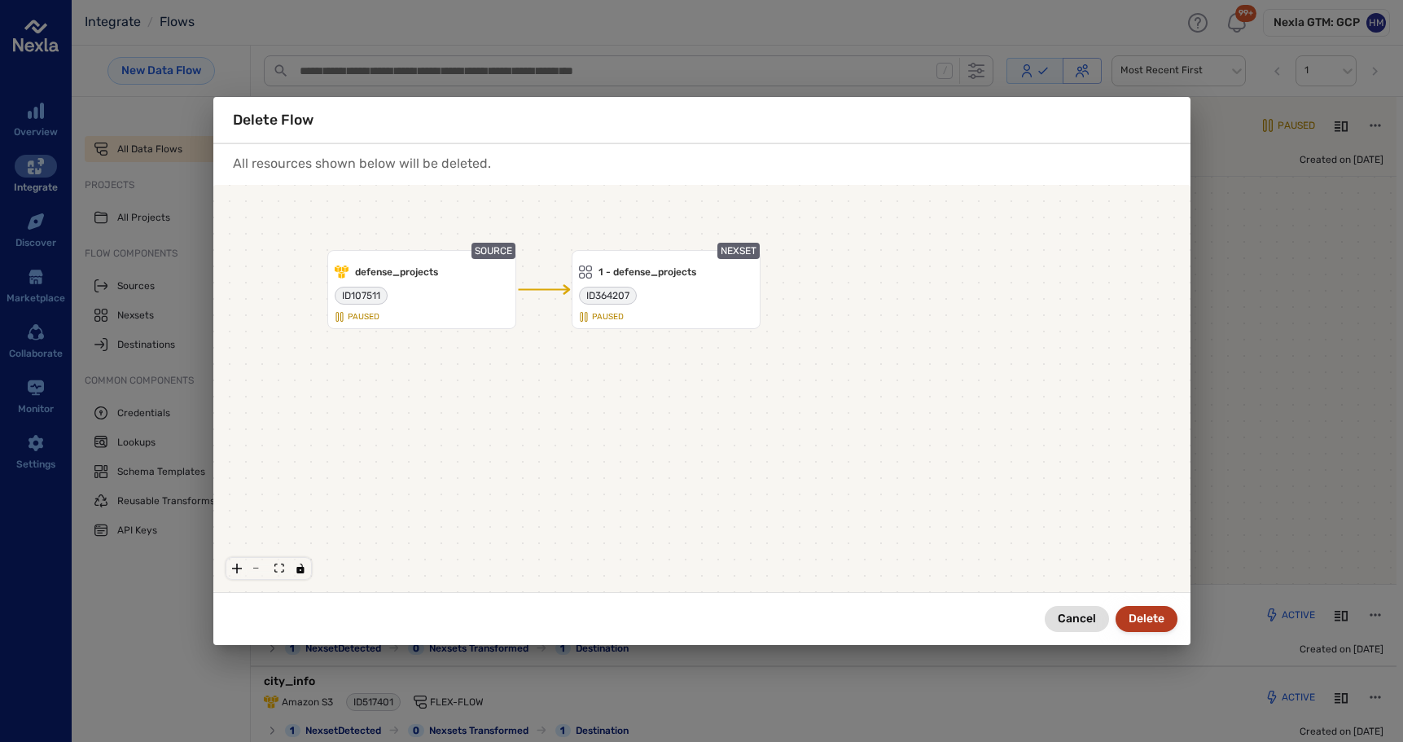
click at [1151, 622] on button "Delete" at bounding box center [1147, 619] width 62 height 26
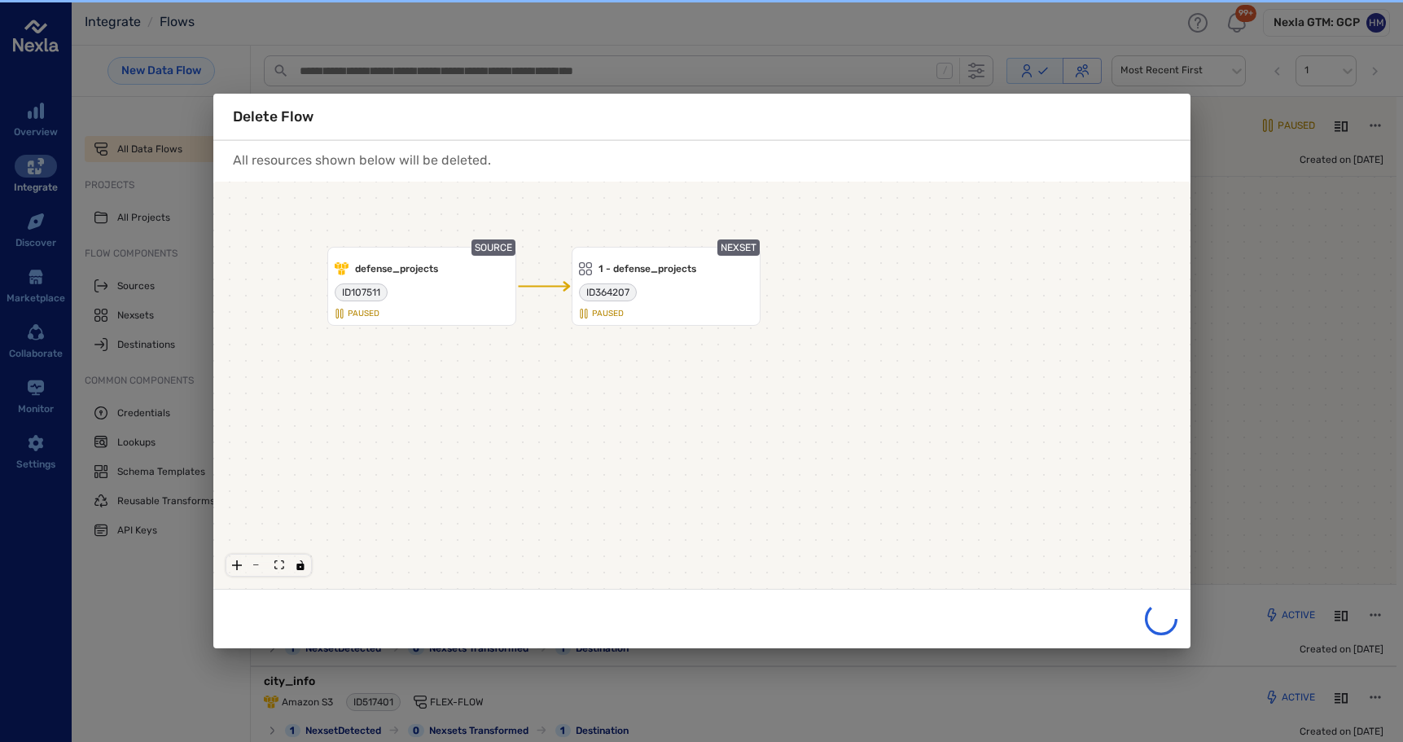
scroll to position [0, 0]
